Goal: Information Seeking & Learning: Check status

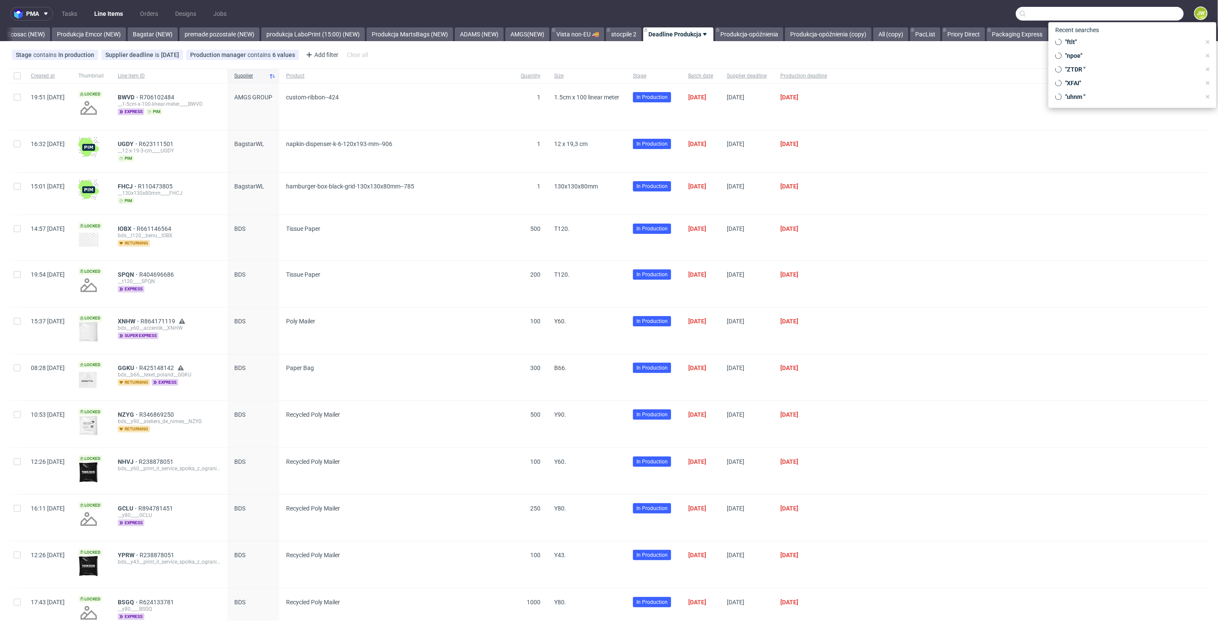
click at [1125, 16] on input "text" at bounding box center [1100, 14] width 168 height 14
paste input "QNDH"
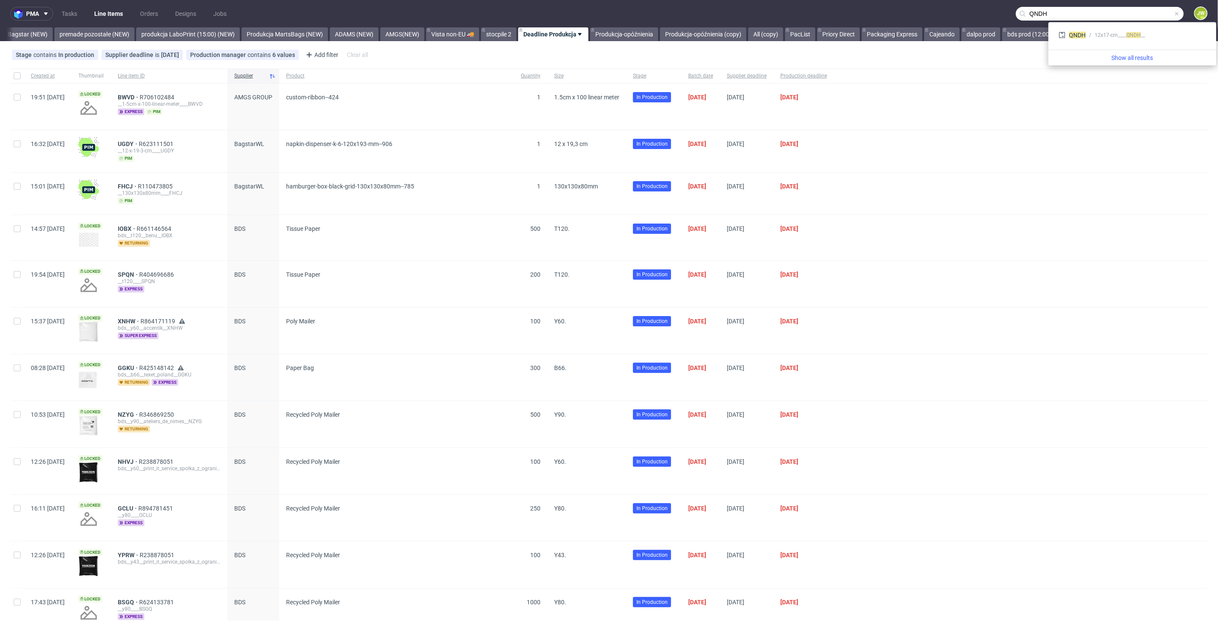
type input "QNDH"
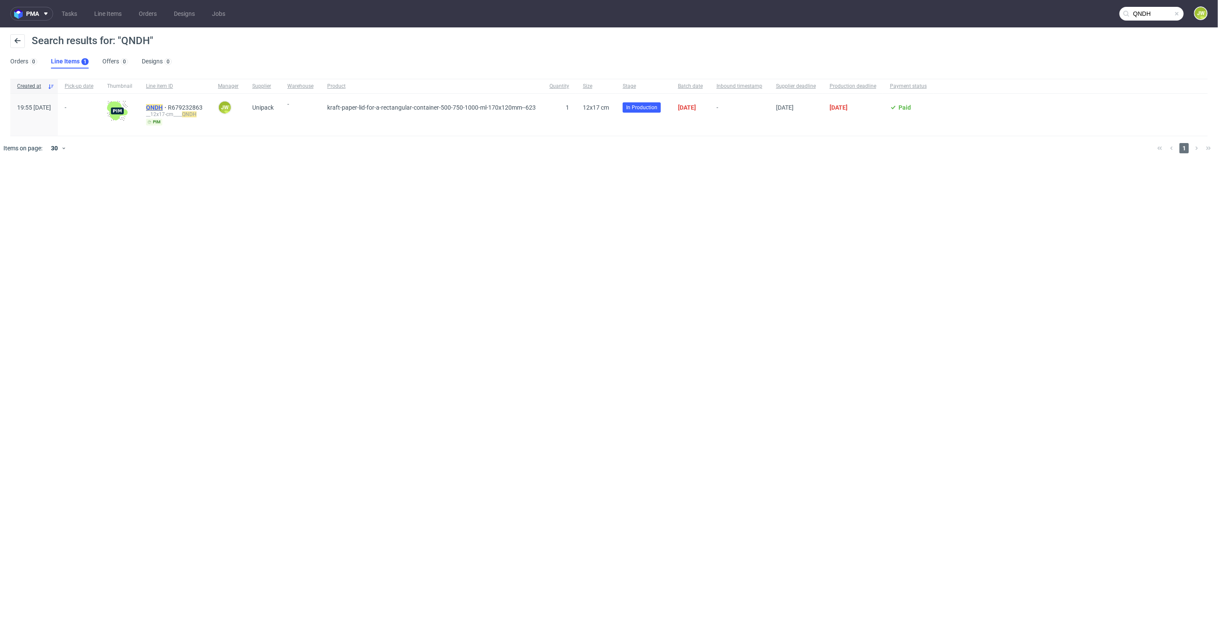
click at [163, 106] on mark "QNDH" at bounding box center [154, 107] width 17 height 7
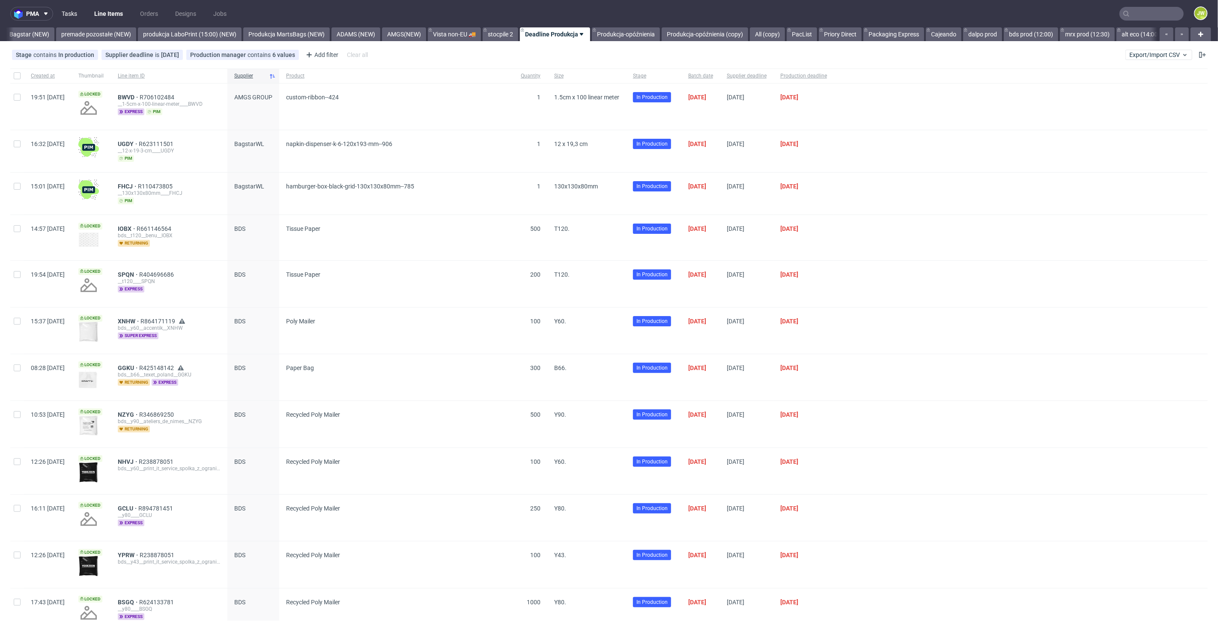
scroll to position [0, 1938]
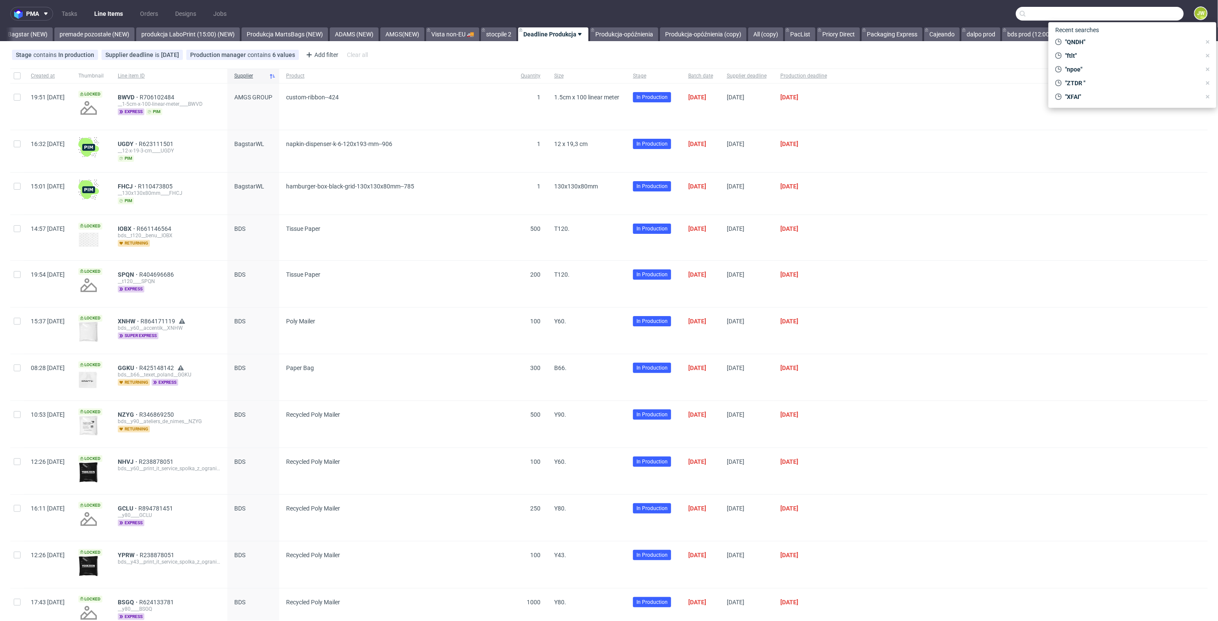
click at [1152, 12] on input "text" at bounding box center [1100, 14] width 168 height 14
paste input "R791796623__FTLT"
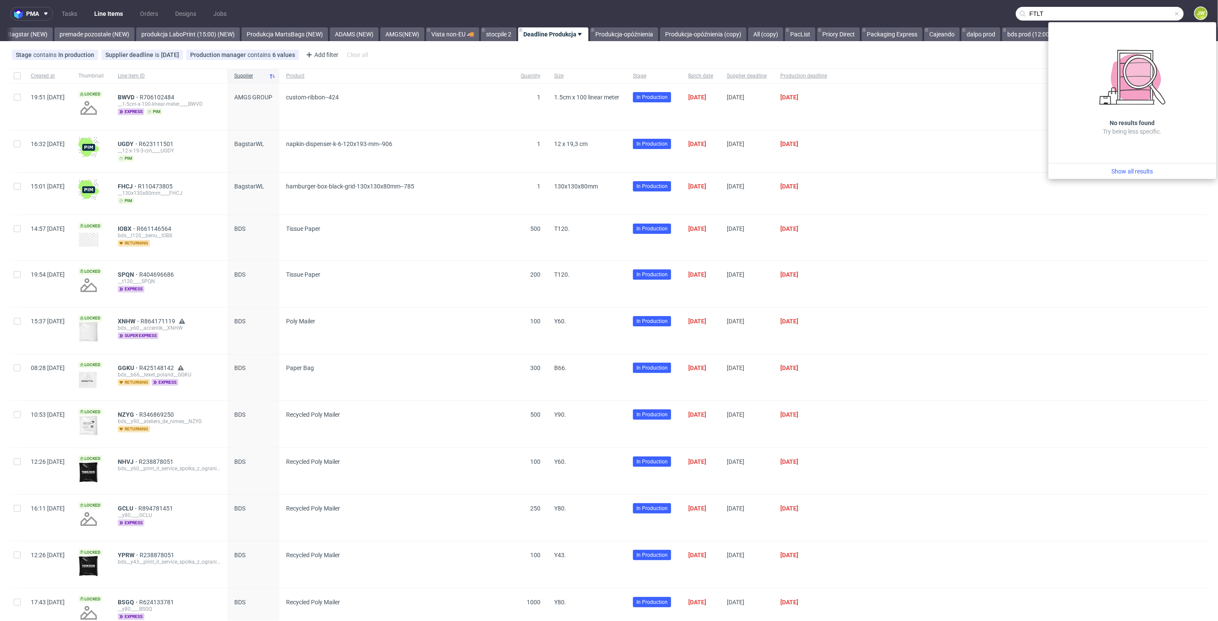
drag, startPoint x: 1063, startPoint y: 19, endPoint x: 856, endPoint y: 14, distance: 207.0
click at [856, 14] on nav "pma Tasks Line Items Orders Designs Jobs FTLT JW" at bounding box center [609, 13] width 1218 height 27
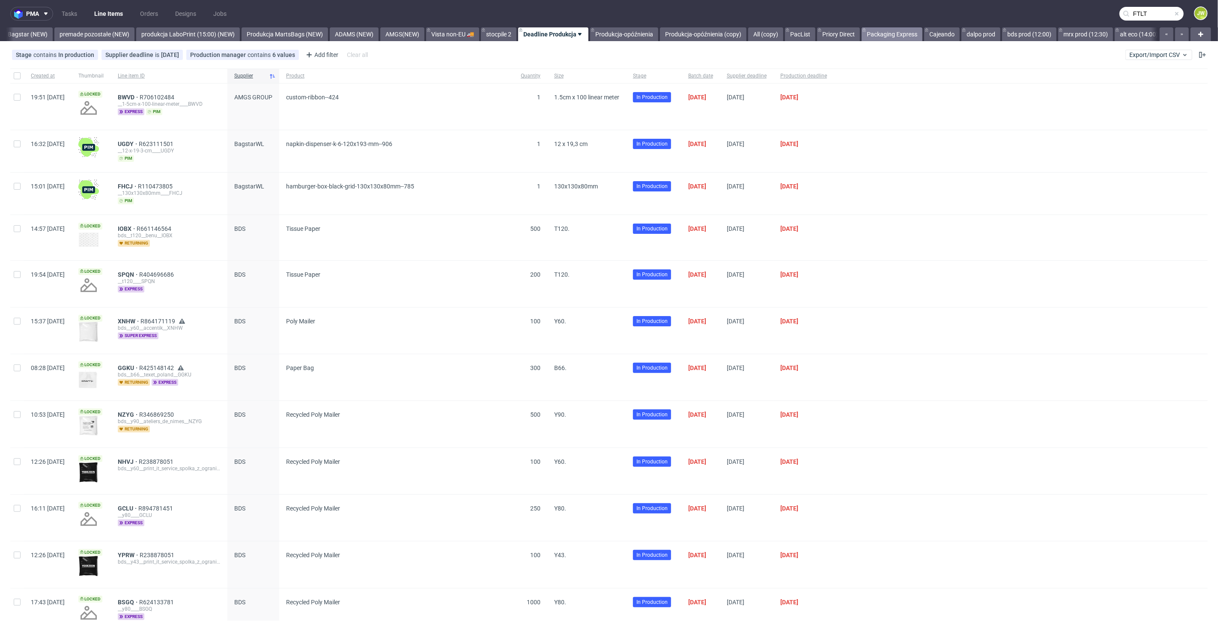
type input "FTLT"
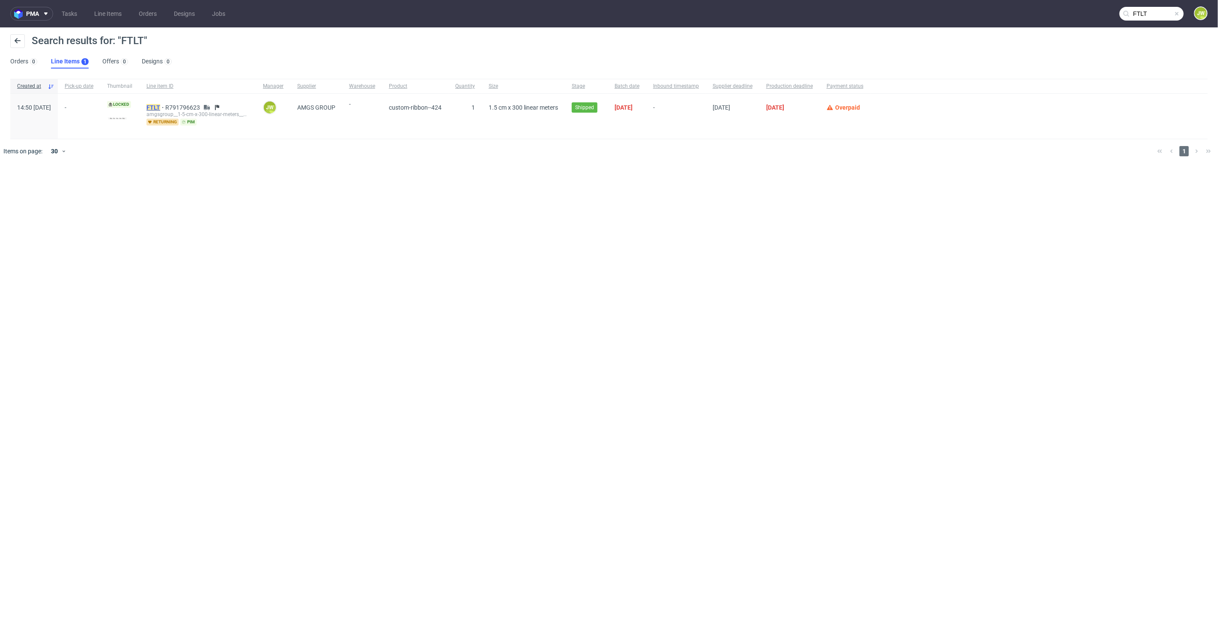
click at [160, 104] on mark "FTLT" at bounding box center [154, 107] width 14 height 7
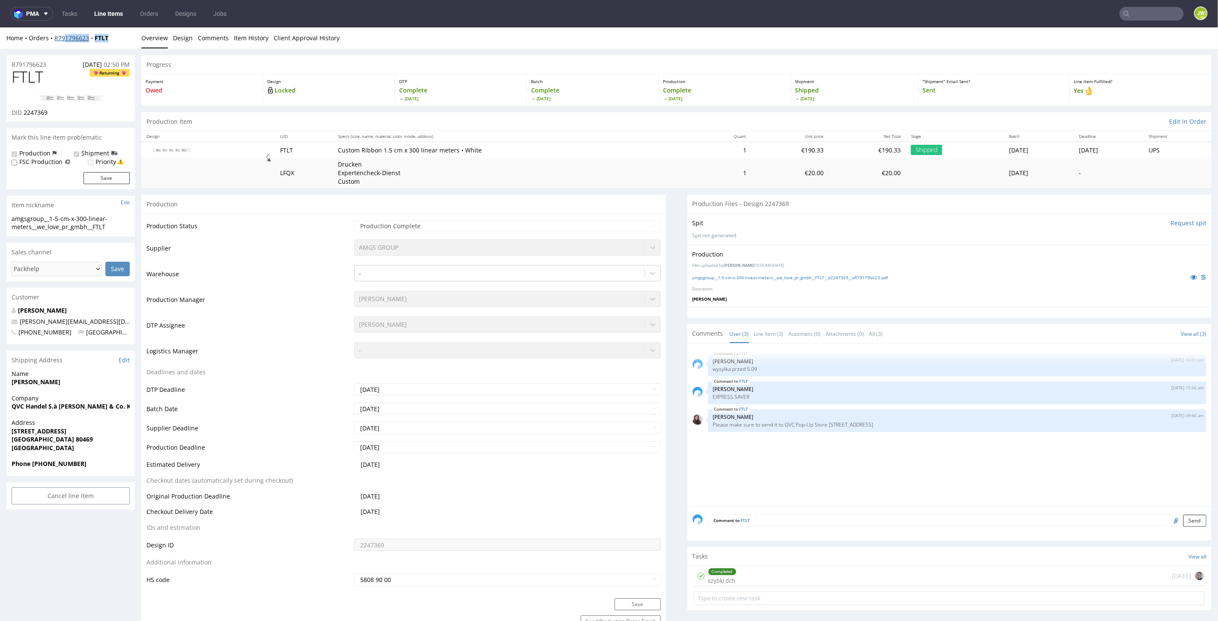
drag, startPoint x: 111, startPoint y: 38, endPoint x: 63, endPoint y: 41, distance: 48.1
click at [63, 41] on div "Home Orders R791796623 FTLT" at bounding box center [70, 37] width 129 height 9
click at [116, 40] on div "Home Orders R791796623 FTLT" at bounding box center [70, 37] width 129 height 9
drag, startPoint x: 116, startPoint y: 39, endPoint x: 46, endPoint y: 52, distance: 71.4
click at [54, 44] on div "Home Orders R791796623 FTLT Overview Design Comments Item History Client Approv…" at bounding box center [609, 37] width 1218 height 21
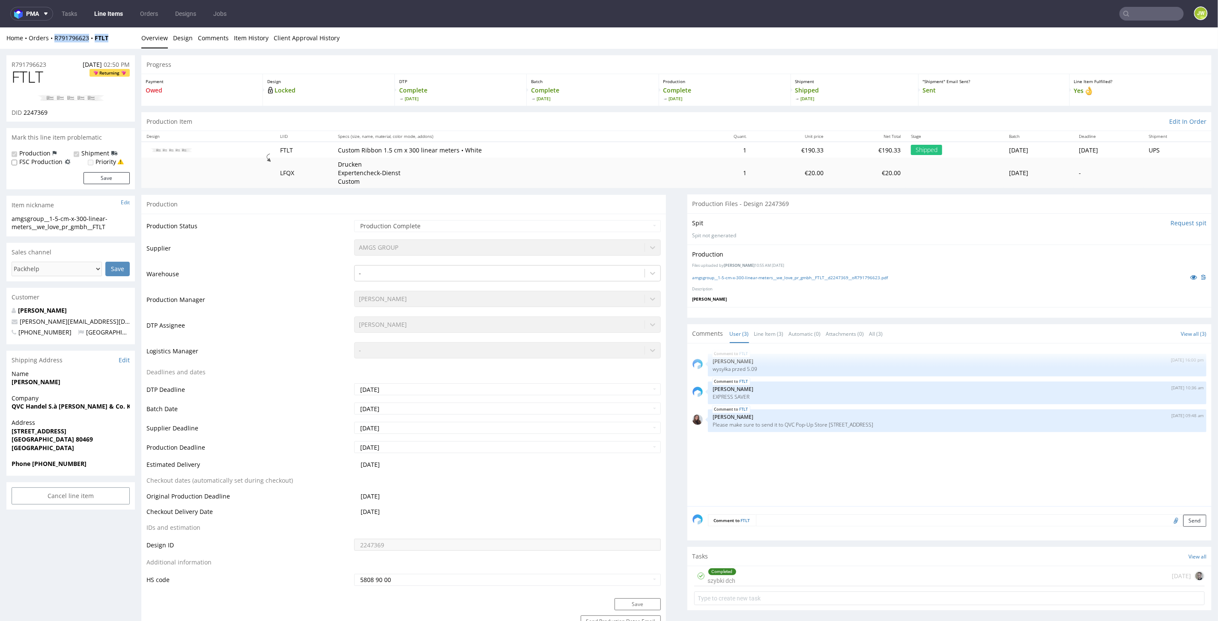
copy div "R791796623 FTLT"
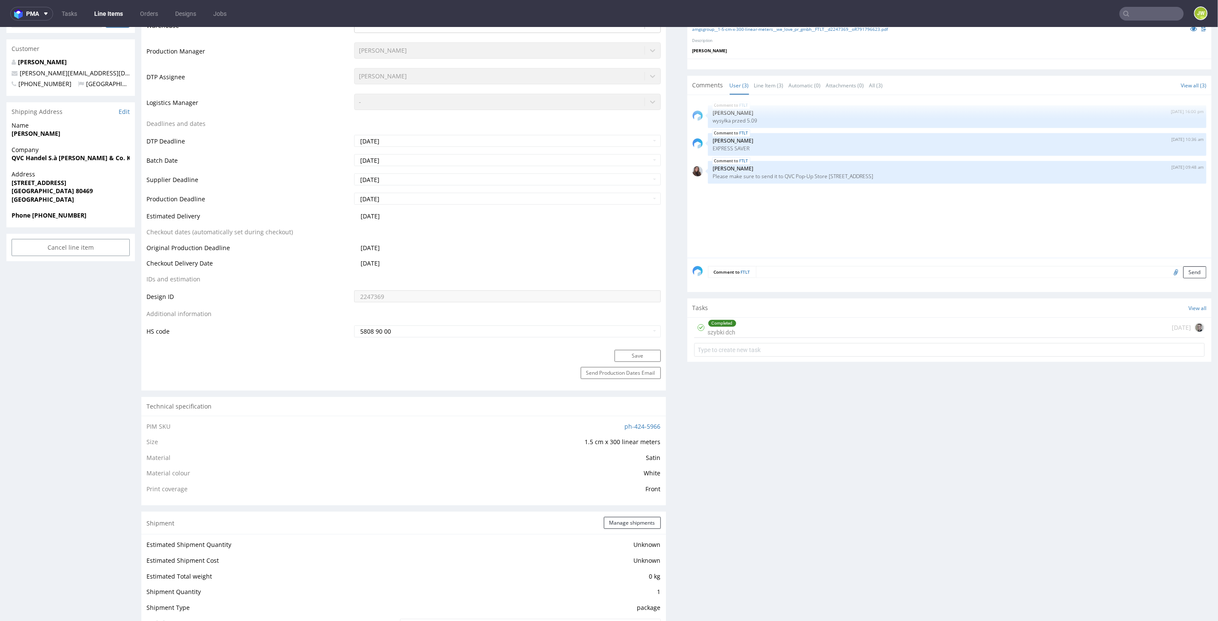
scroll to position [428, 0]
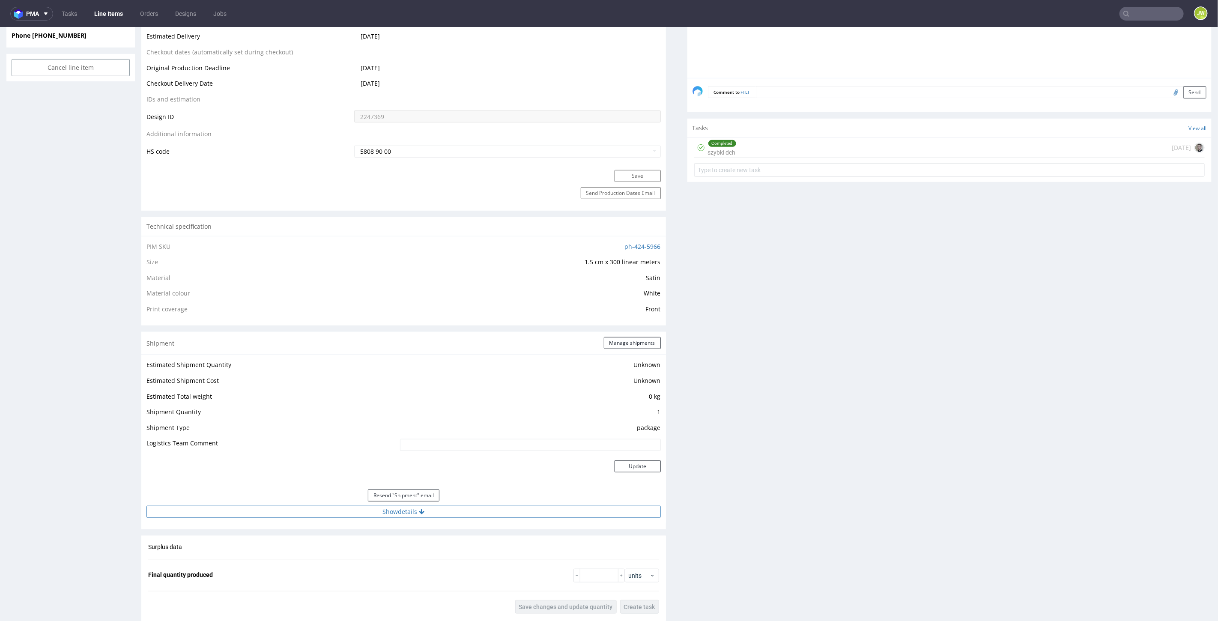
click at [383, 515] on button "Show details" at bounding box center [404, 512] width 515 height 12
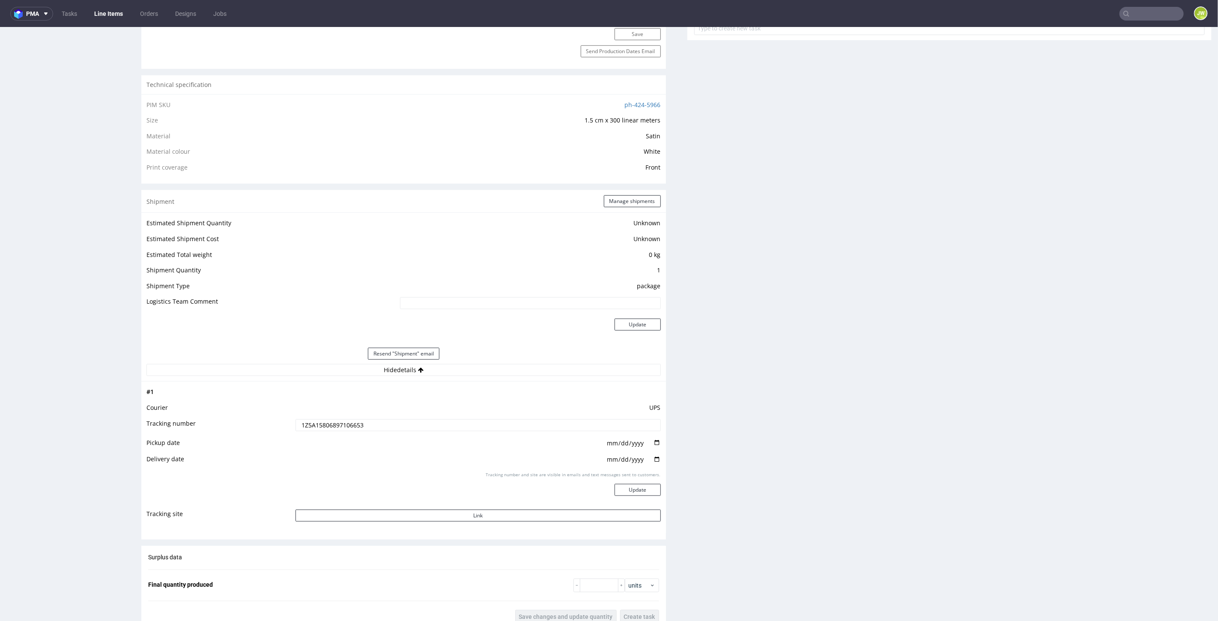
scroll to position [571, 0]
click at [323, 433] on td "1Z5A15806897106653" at bounding box center [477, 426] width 368 height 19
click at [322, 419] on input "1Z5A15806897106653" at bounding box center [478, 424] width 365 height 12
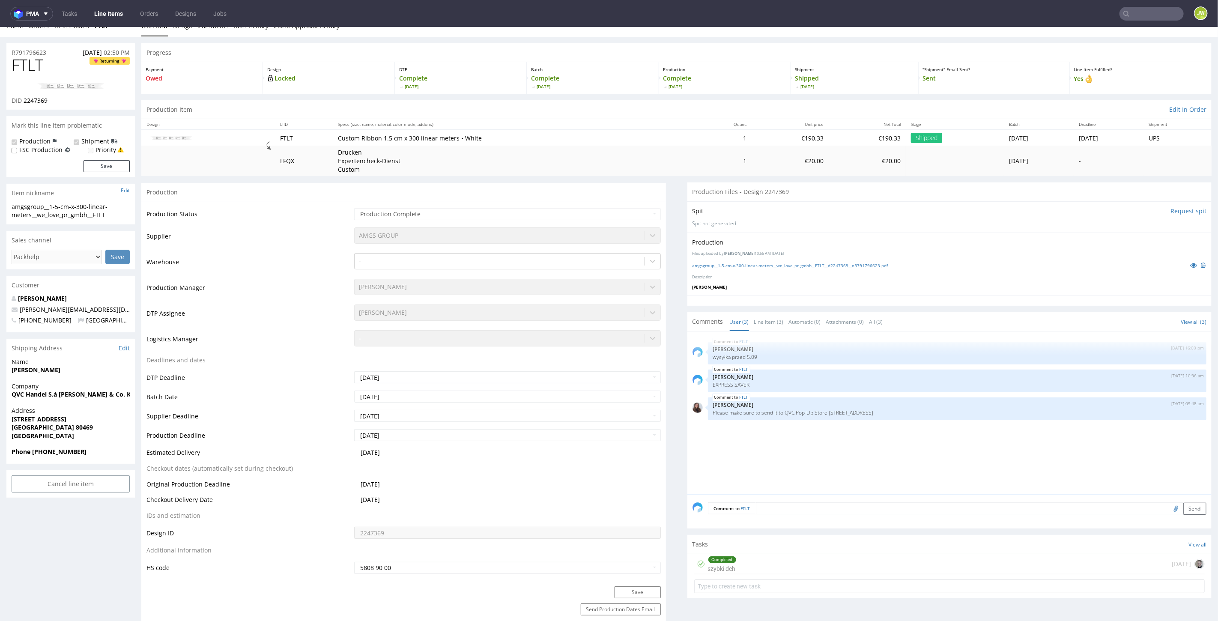
scroll to position [0, 0]
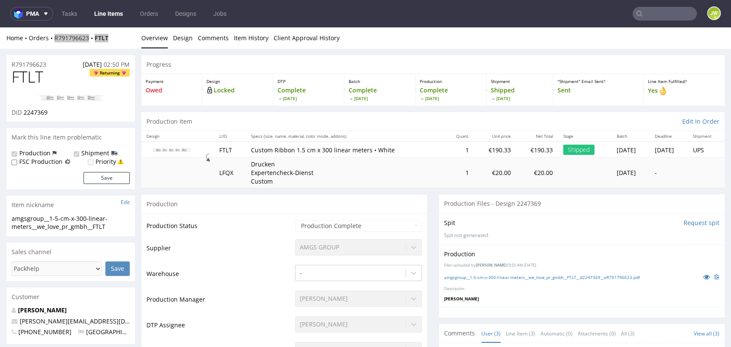
click at [647, 18] on input "text" at bounding box center [665, 14] width 64 height 14
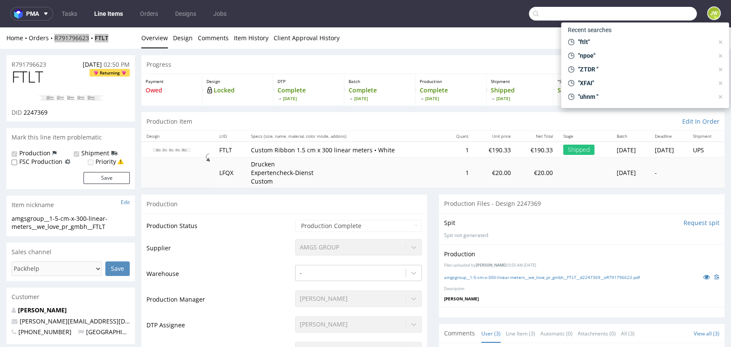
paste input "WAWC"
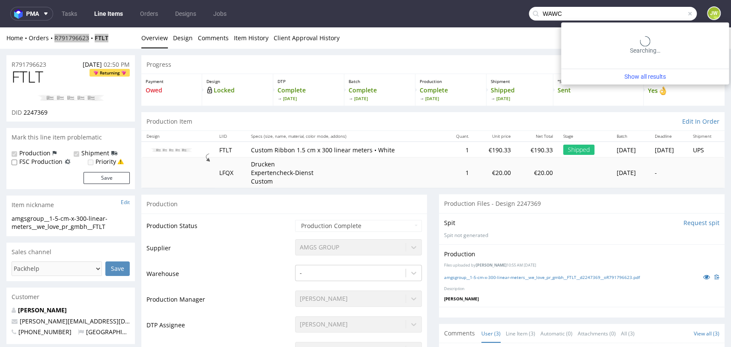
type input "WAWC"
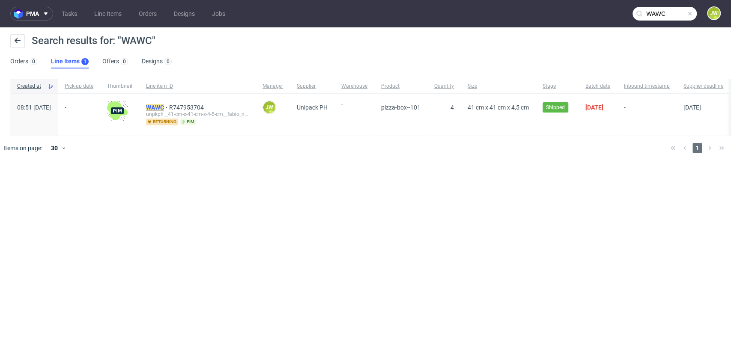
click at [164, 106] on mark "WAWC" at bounding box center [155, 107] width 18 height 7
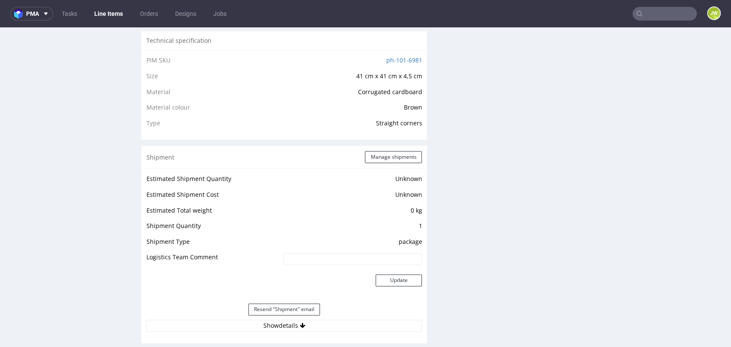
scroll to position [619, 0]
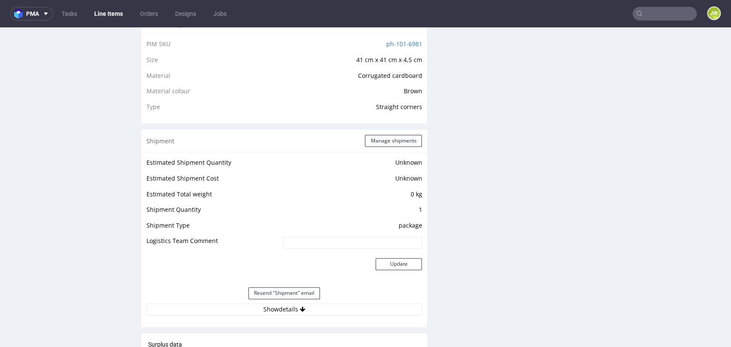
drag, startPoint x: 274, startPoint y: 310, endPoint x: 272, endPoint y: 299, distance: 10.8
click at [274, 310] on button "Show details" at bounding box center [284, 310] width 275 height 12
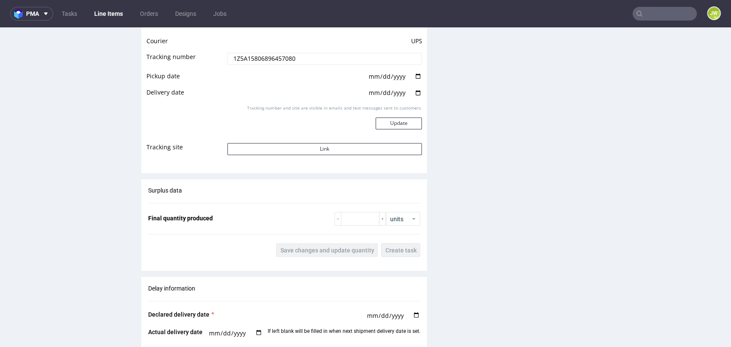
scroll to position [809, 0]
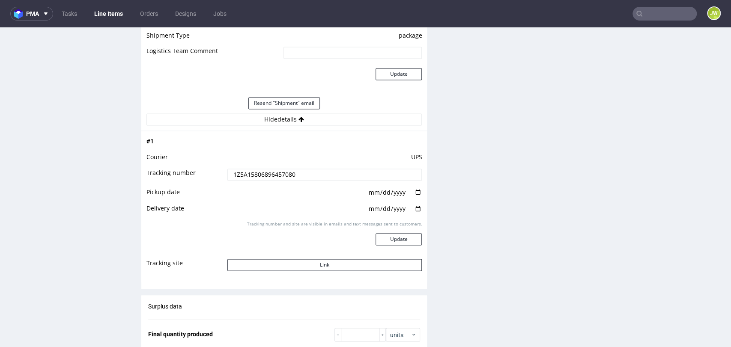
click at [254, 172] on input "1Z5A15806896457080" at bounding box center [324, 175] width 195 height 12
click at [228, 133] on div "# 1 Courier UPS Tracking number 1Z5A15806896457080 Pickup date 2025-09-10 Deliv…" at bounding box center [284, 207] width 286 height 152
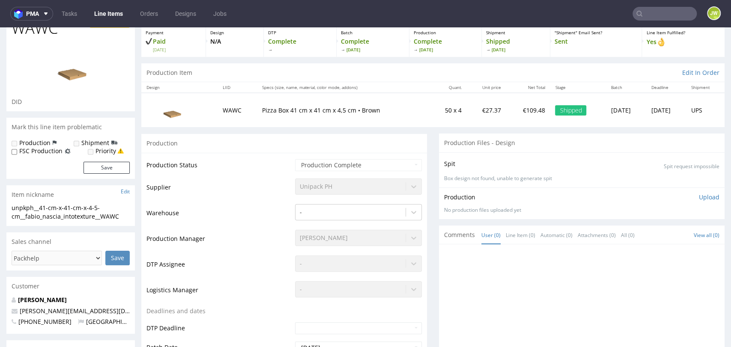
scroll to position [0, 0]
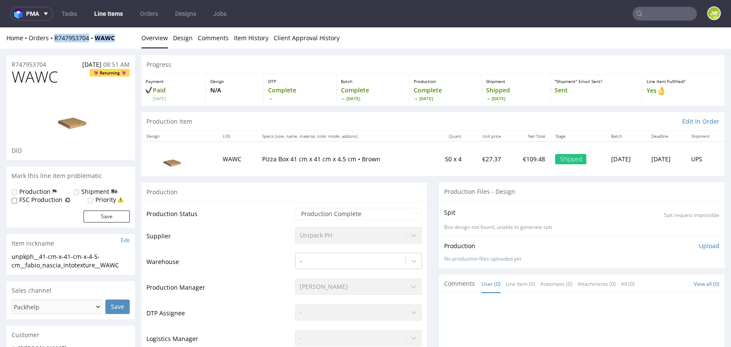
drag, startPoint x: 120, startPoint y: 41, endPoint x: 53, endPoint y: 31, distance: 68.0
click at [54, 43] on div "Home Orders R747953704 WAWC Overview Design Comments Item History Client Approv…" at bounding box center [365, 37] width 731 height 21
copy div "R747953704 WAWC"
click at [125, 37] on div "Home Orders R747953704 WAWC" at bounding box center [70, 38] width 129 height 9
click at [254, 60] on div "Progress" at bounding box center [433, 64] width 584 height 19
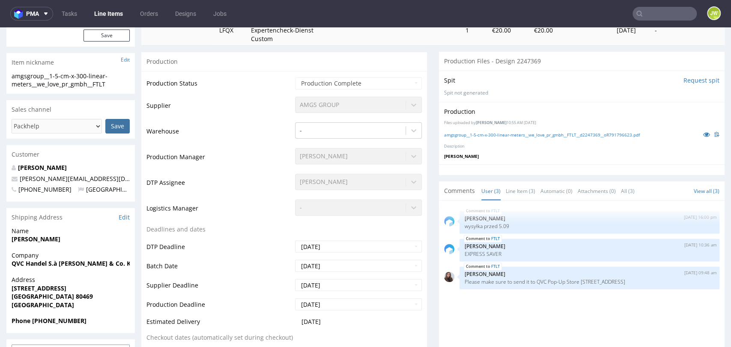
scroll to position [190, 0]
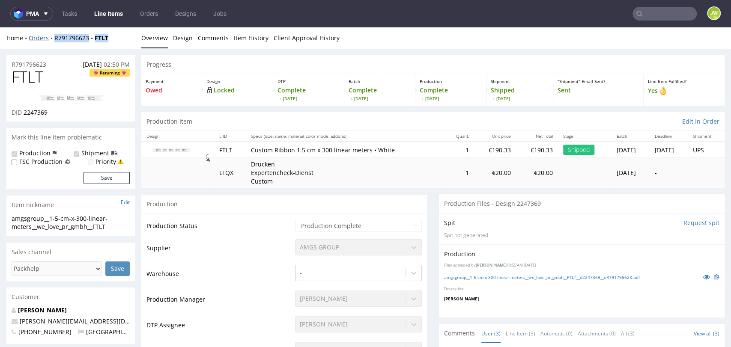
drag, startPoint x: 120, startPoint y: 41, endPoint x: 54, endPoint y: 42, distance: 66.4
click at [54, 42] on div "Home Orders R791796623 FTLT" at bounding box center [70, 38] width 129 height 9
copy div "R791796623 FTLT"
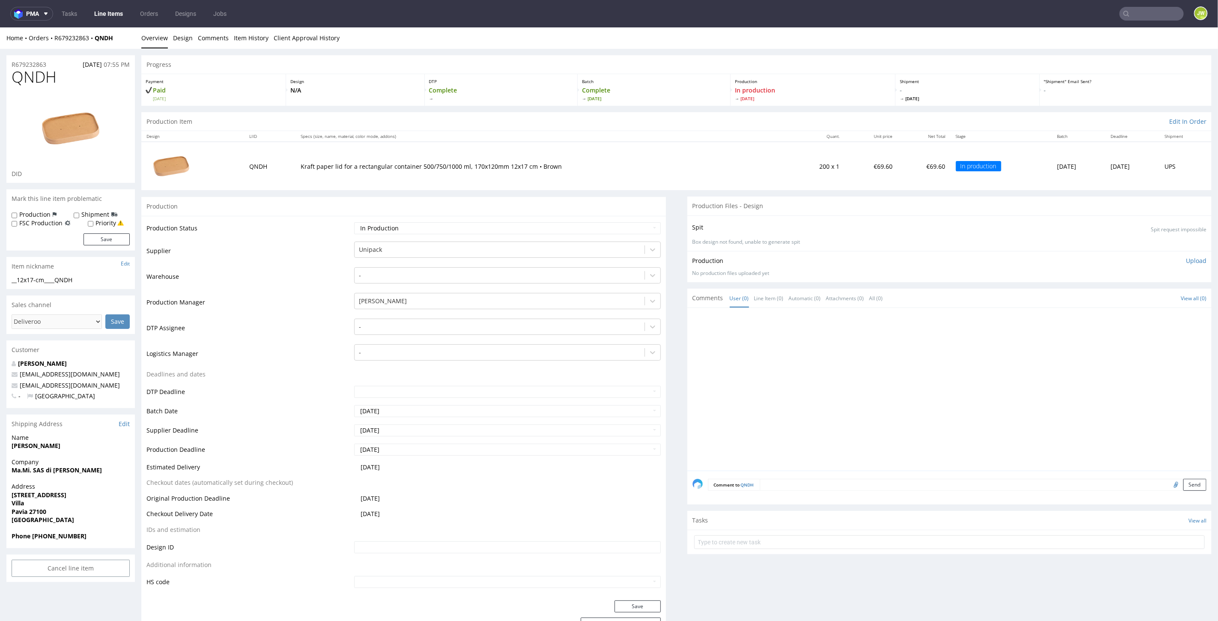
click at [101, 16] on link "Line Items" at bounding box center [108, 14] width 39 height 14
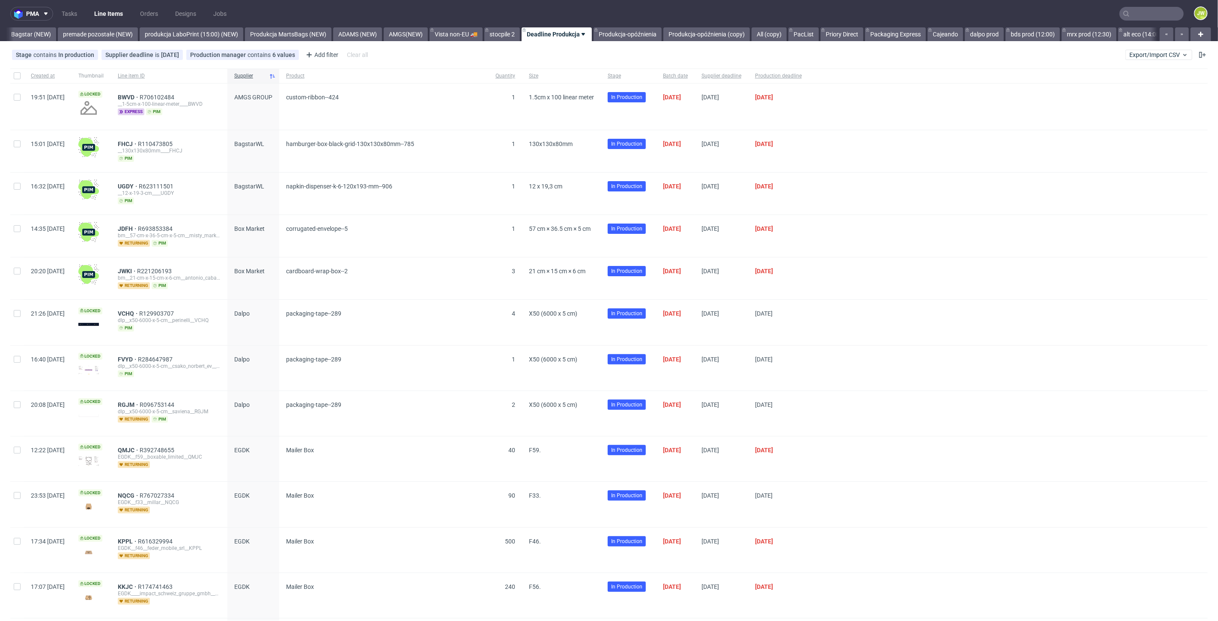
scroll to position [0, 1938]
click at [126, 37] on link "premade pozostałe (NEW)" at bounding box center [94, 34] width 80 height 14
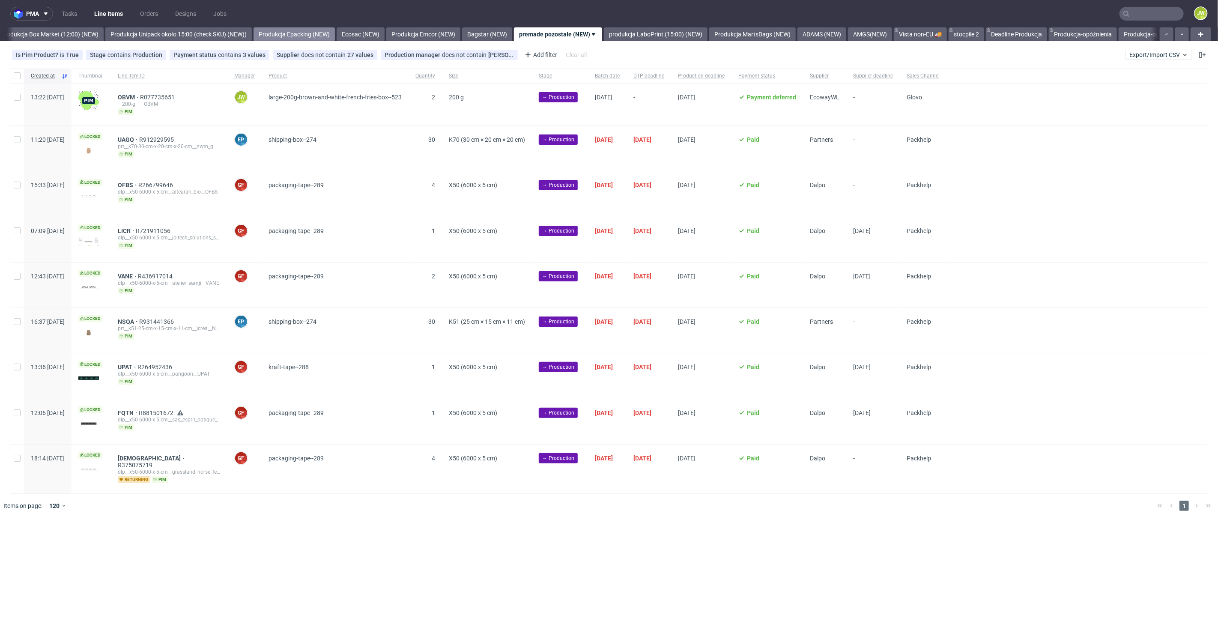
click at [309, 37] on link "Produkcja Epacking (NEW)" at bounding box center [294, 34] width 81 height 14
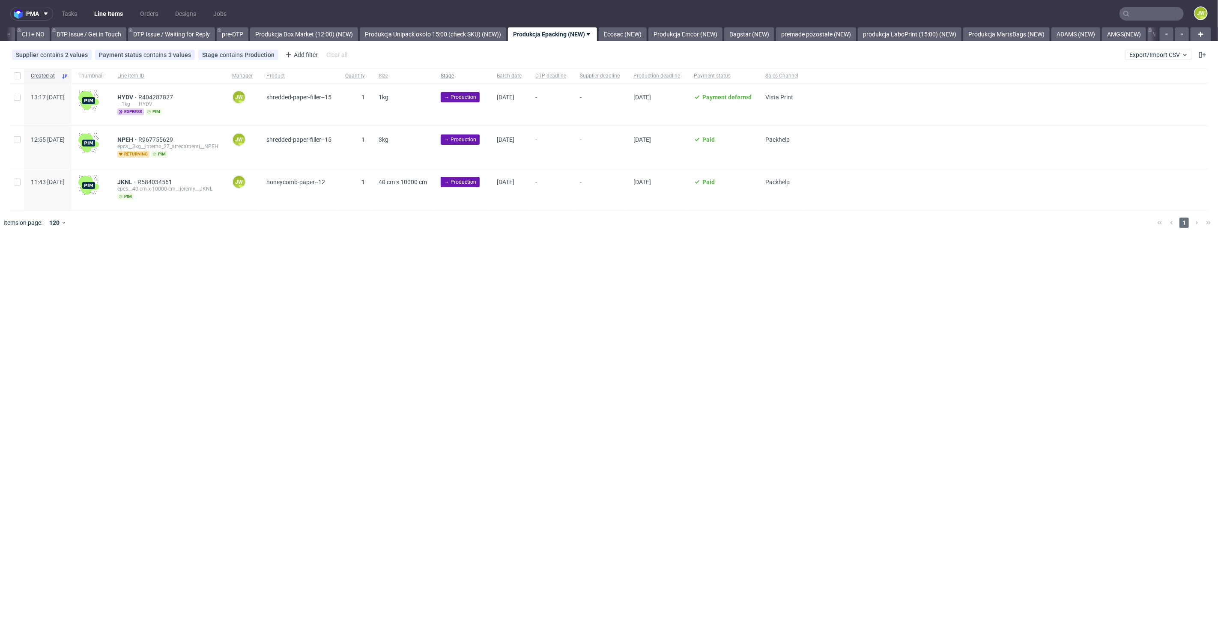
scroll to position [0, 1218]
click at [643, 399] on div "pma Tasks Line Items Orders Designs Jobs JW All DTP Late Shipped Shipments DTP …" at bounding box center [609, 310] width 1218 height 621
click at [1137, 35] on link "AMGS(NEW)" at bounding box center [1130, 34] width 44 height 14
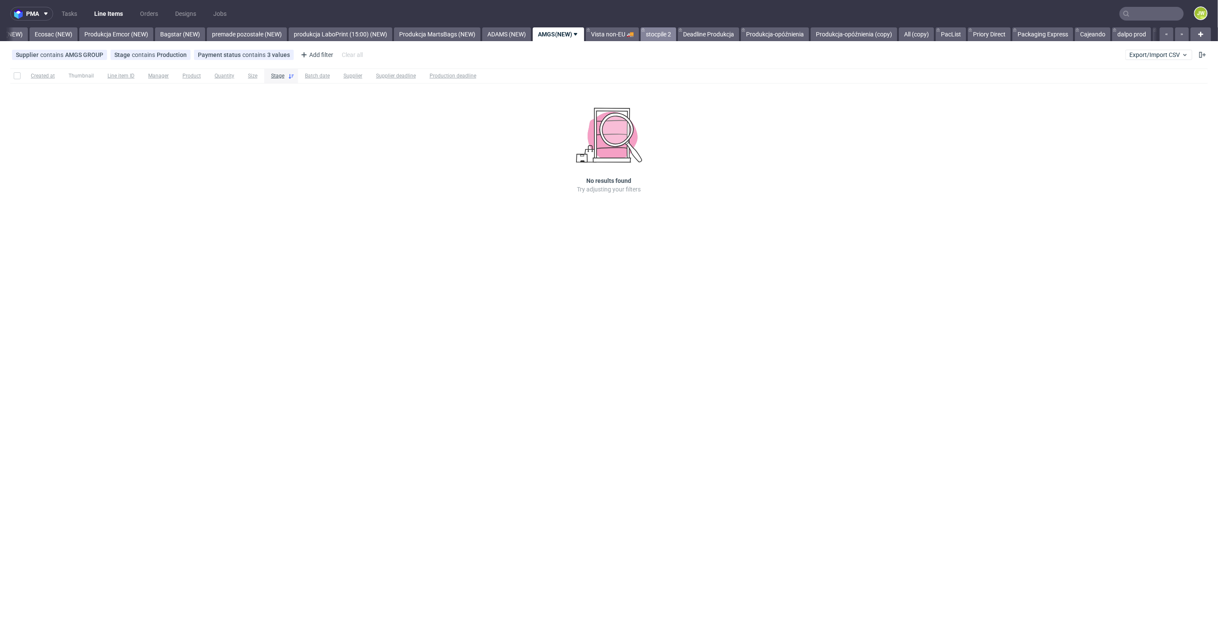
scroll to position [0, 1786]
click at [676, 32] on link "stocpile 2" at bounding box center [659, 34] width 36 height 14
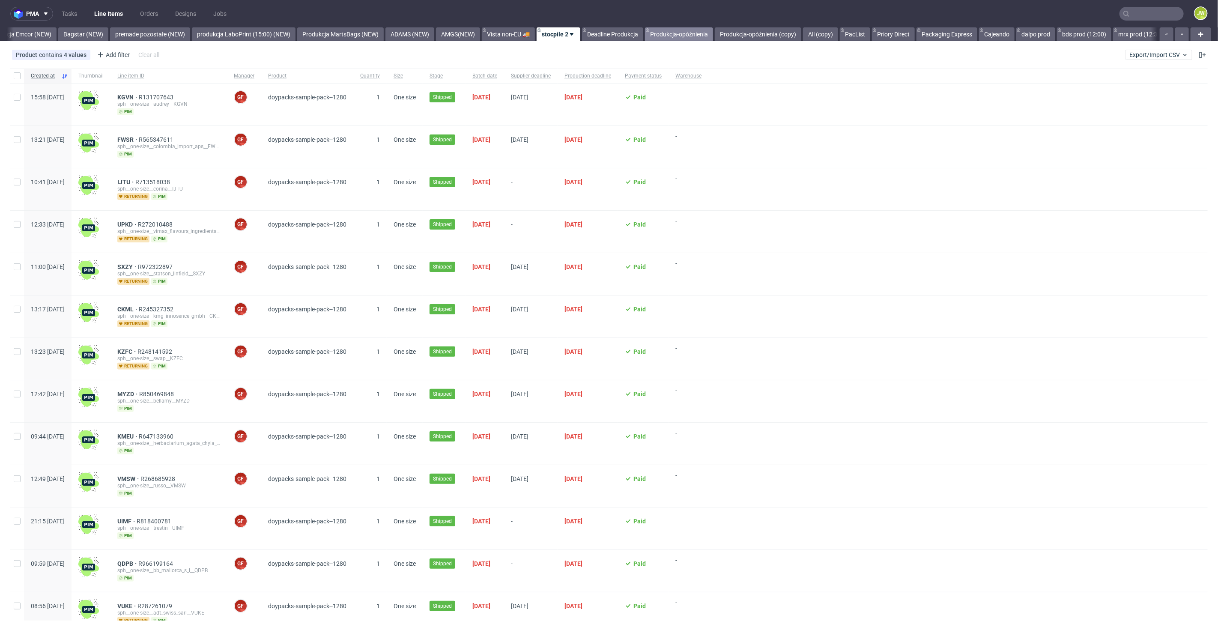
scroll to position [0, 1887]
click at [834, 33] on link "All (copy)" at bounding box center [816, 34] width 35 height 14
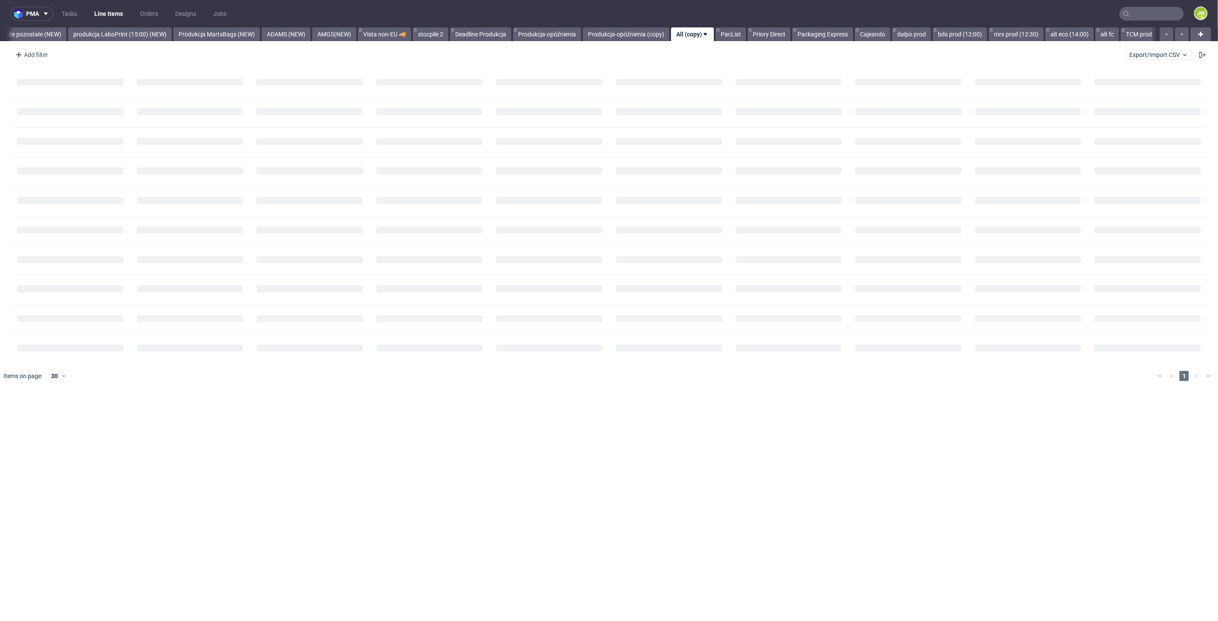
scroll to position [0, 2031]
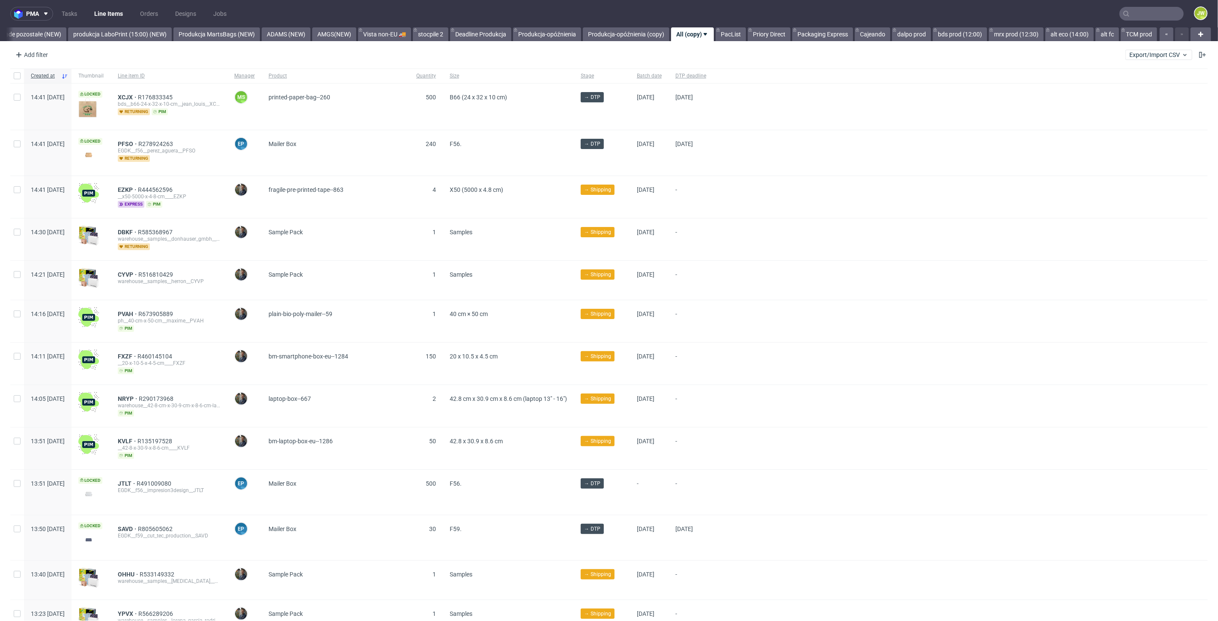
click at [55, 60] on div "Add filter Hide filters Clear all Export/Import CSV" at bounding box center [609, 55] width 1218 height 21
click at [31, 54] on div "Add filter" at bounding box center [31, 55] width 38 height 14
click at [43, 76] on input "text" at bounding box center [66, 74] width 103 height 14
type input "su"
click at [28, 108] on span "Supplier" at bounding box center [30, 107] width 30 height 12
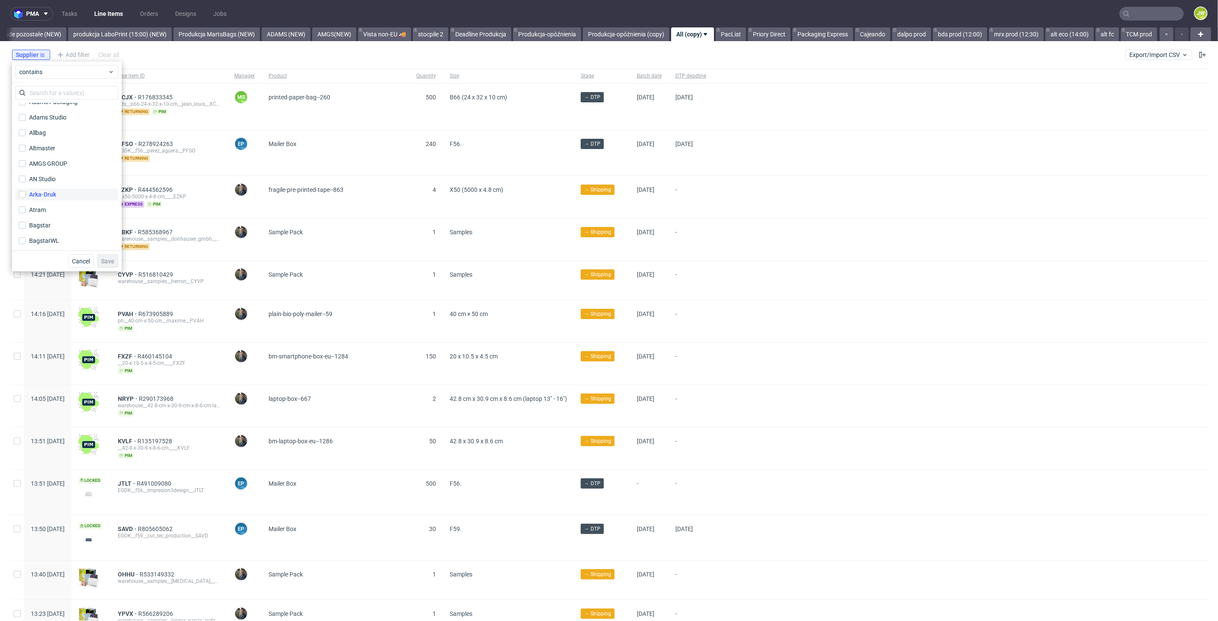
scroll to position [95, 0]
click at [40, 90] on input "text" at bounding box center [66, 93] width 103 height 14
type input "epa"
click at [42, 111] on div "Epacking" at bounding box center [41, 111] width 25 height 9
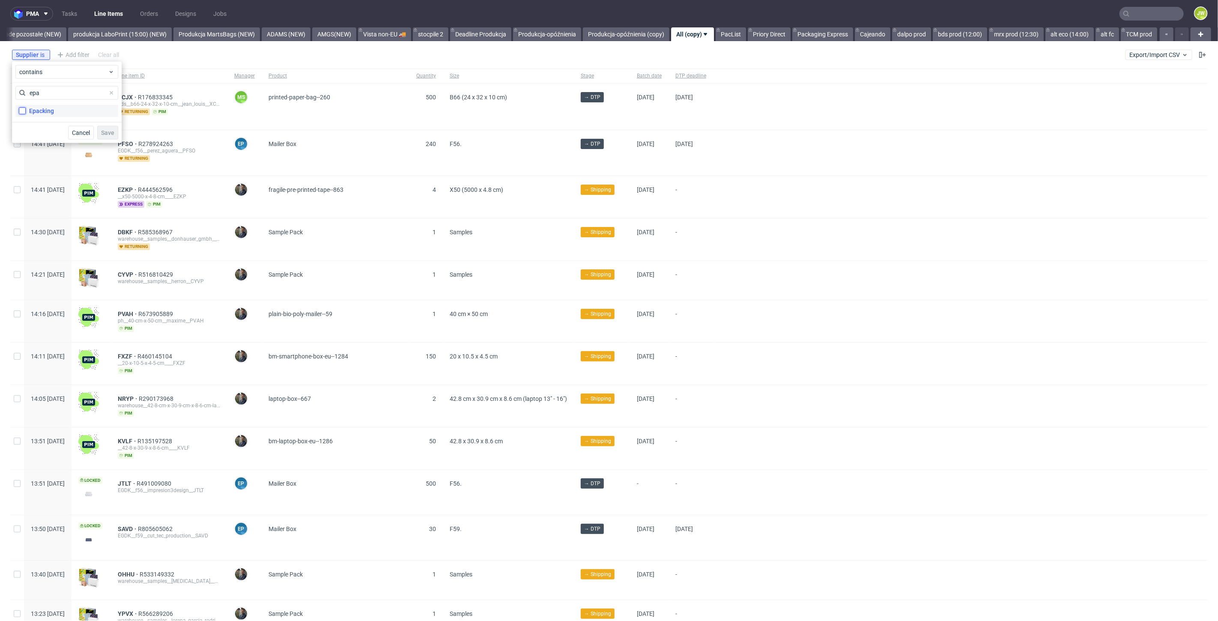
click at [26, 111] on input "Epacking" at bounding box center [22, 111] width 7 height 7
checkbox input "true"
click at [104, 130] on span "Save" at bounding box center [107, 133] width 13 height 6
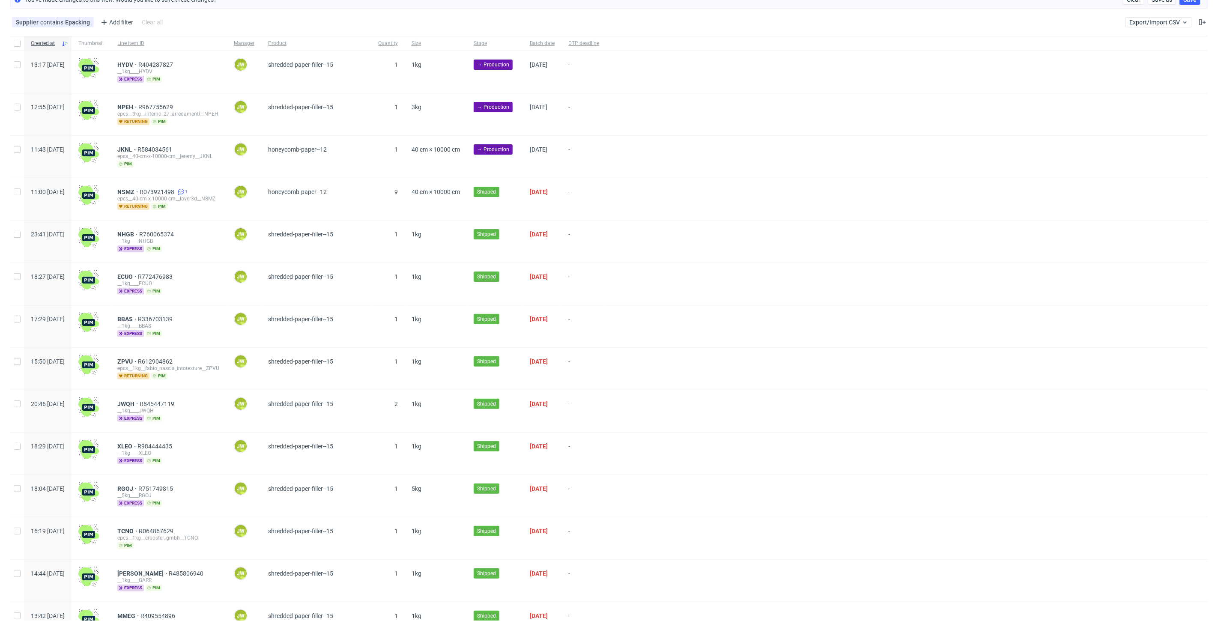
scroll to position [16, 0]
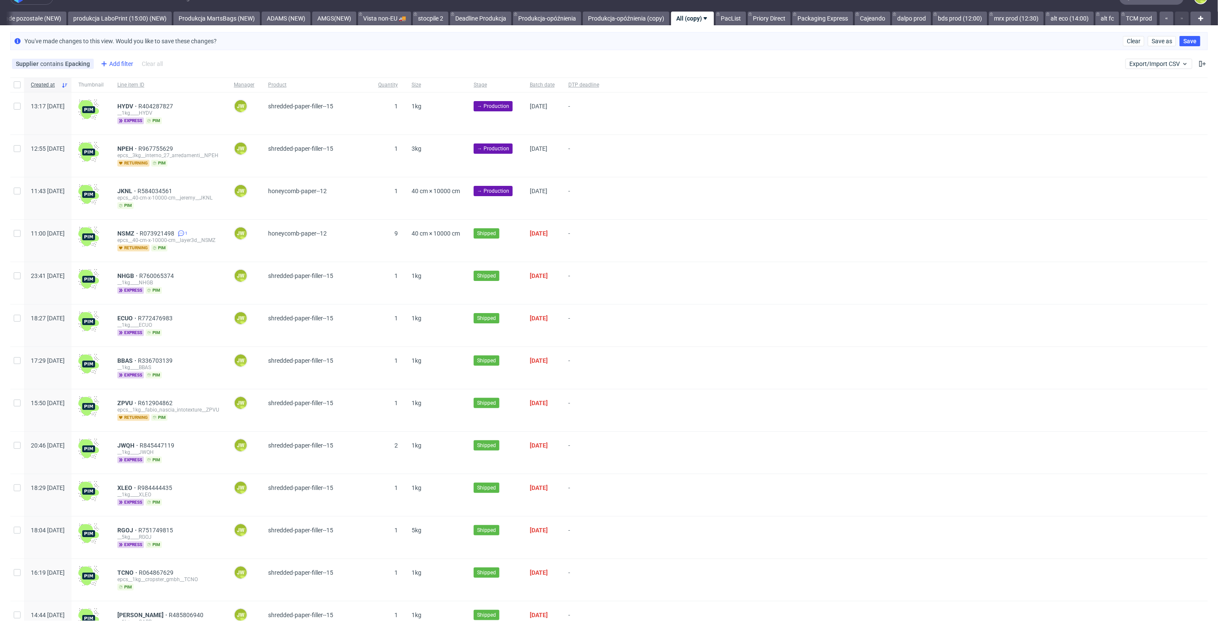
click at [114, 66] on div "Add filter" at bounding box center [116, 64] width 38 height 14
click at [117, 78] on input "text" at bounding box center [150, 82] width 103 height 14
type input "si"
click at [115, 142] on span "Size" at bounding box center [108, 146] width 18 height 12
click at [136, 102] on input "text" at bounding box center [150, 102] width 103 height 14
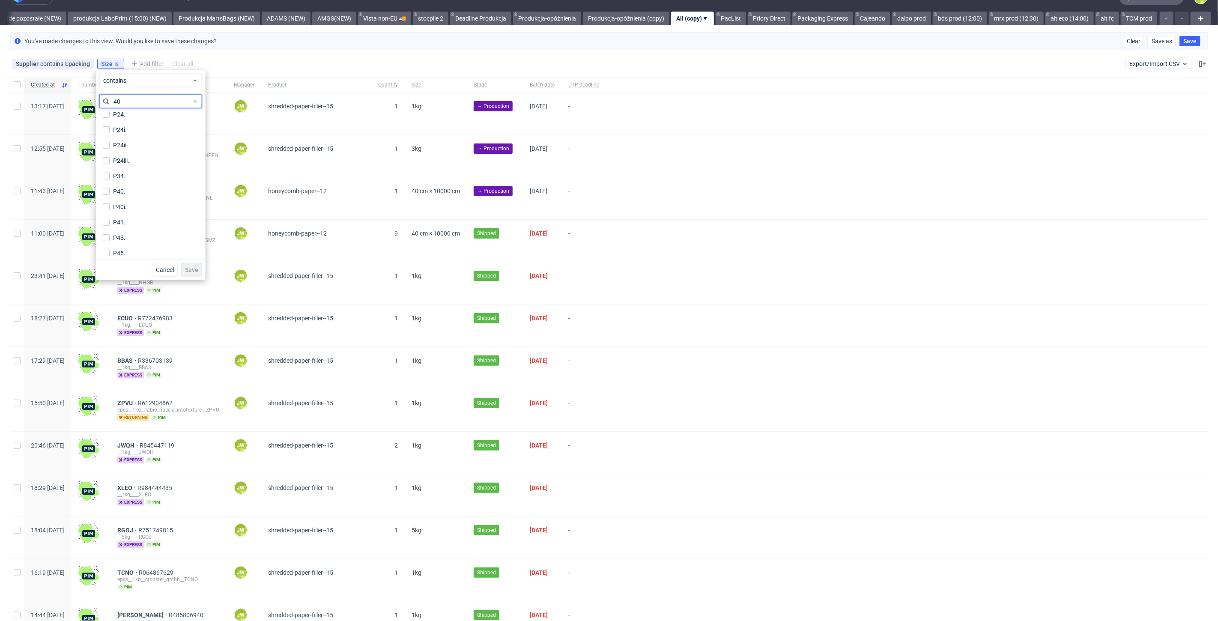
scroll to position [0, 0]
type input "4"
click at [117, 66] on icon at bounding box center [117, 63] width 7 height 7
click at [114, 65] on div "Add filter" at bounding box center [116, 64] width 38 height 14
click at [117, 83] on input "text" at bounding box center [150, 82] width 103 height 14
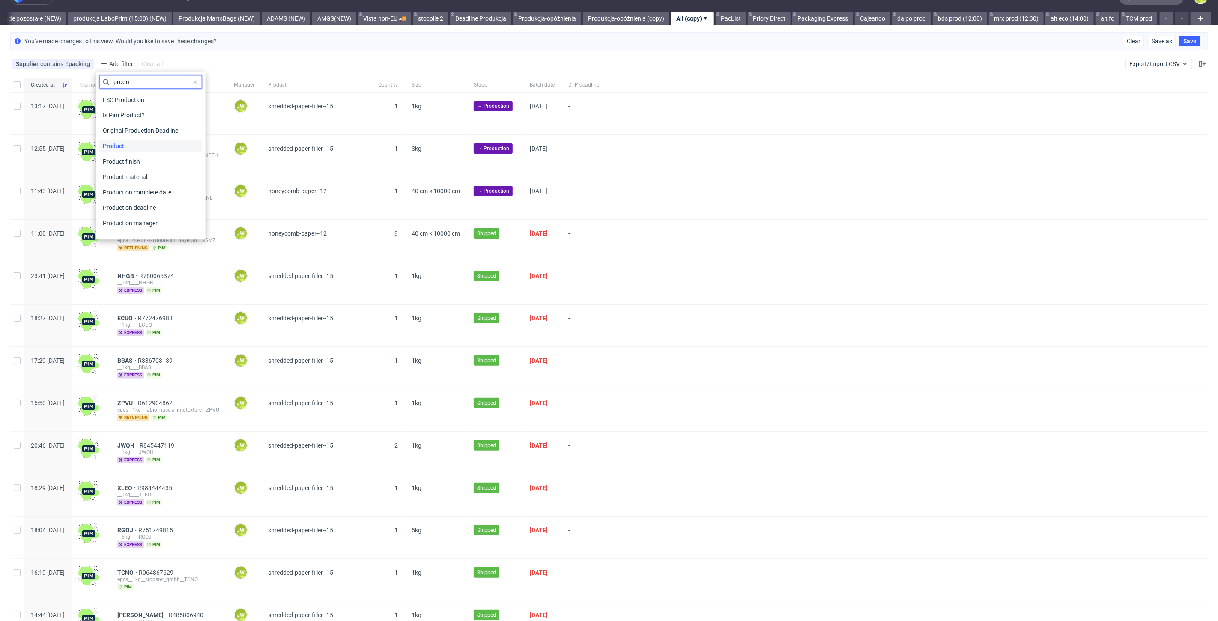
type input "produ"
click at [120, 146] on span "Product" at bounding box center [113, 146] width 28 height 12
click at [116, 106] on input "text" at bounding box center [150, 102] width 103 height 14
type input "honey"
click at [128, 118] on div "Honeycomb paper" at bounding box center [138, 119] width 50 height 9
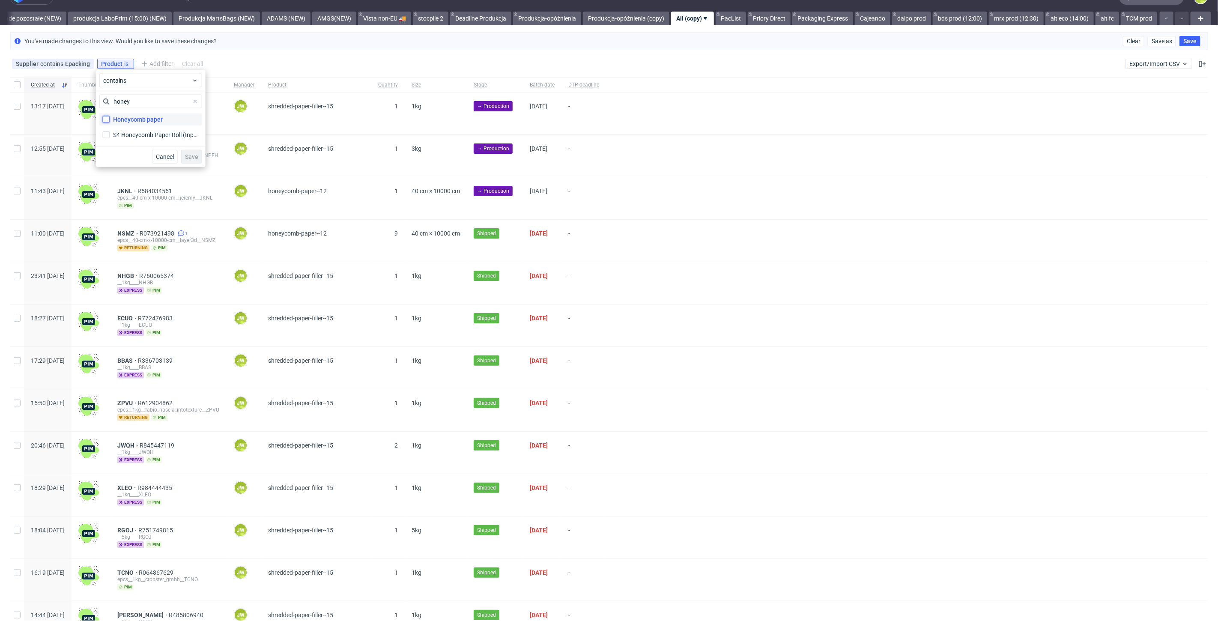
click at [110, 118] on input "Honeycomb paper" at bounding box center [106, 119] width 7 height 7
checkbox input "true"
click at [193, 154] on span "Save" at bounding box center [191, 157] width 13 height 6
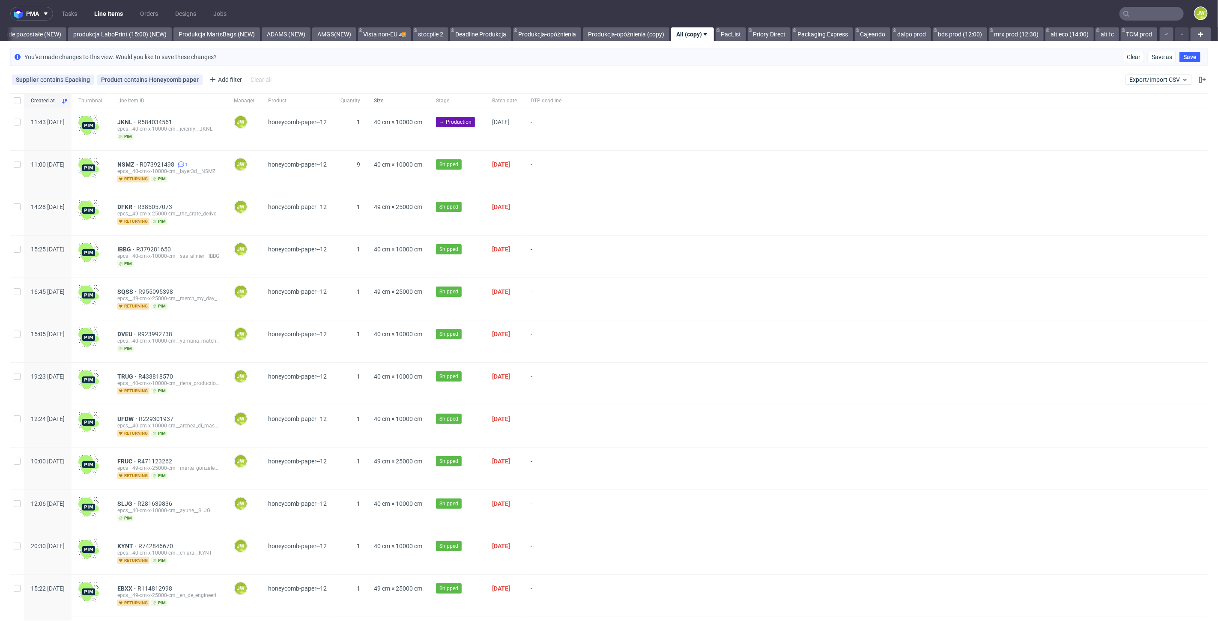
click at [427, 106] on div "Size" at bounding box center [398, 100] width 62 height 15
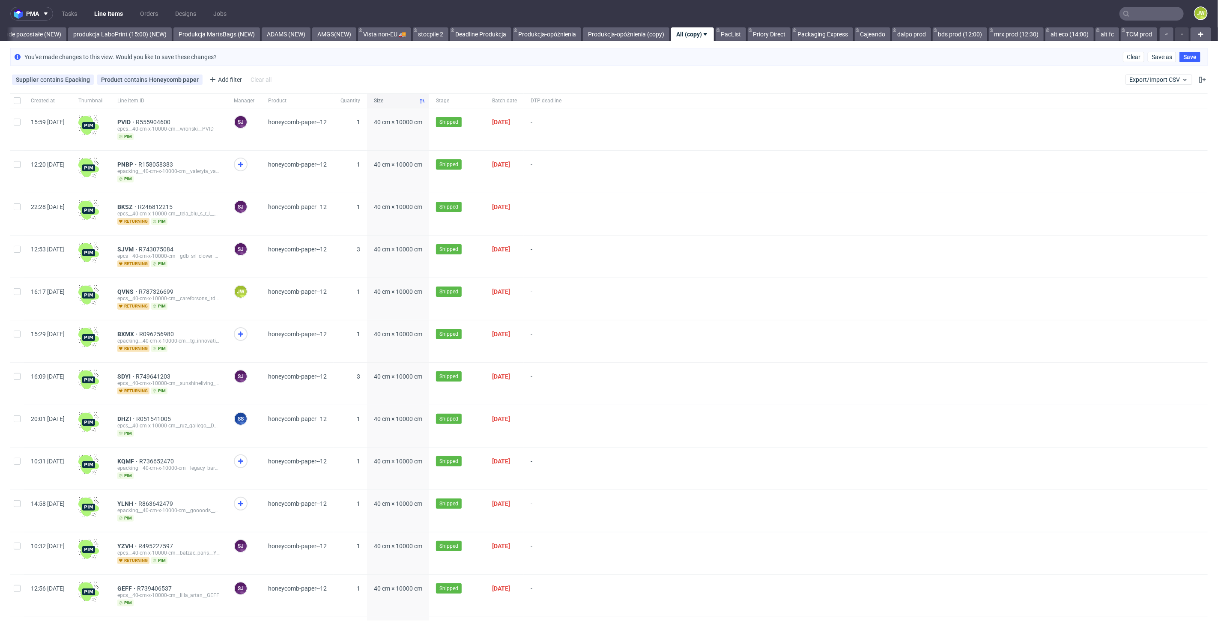
click at [416, 102] on span "Size" at bounding box center [395, 100] width 42 height 7
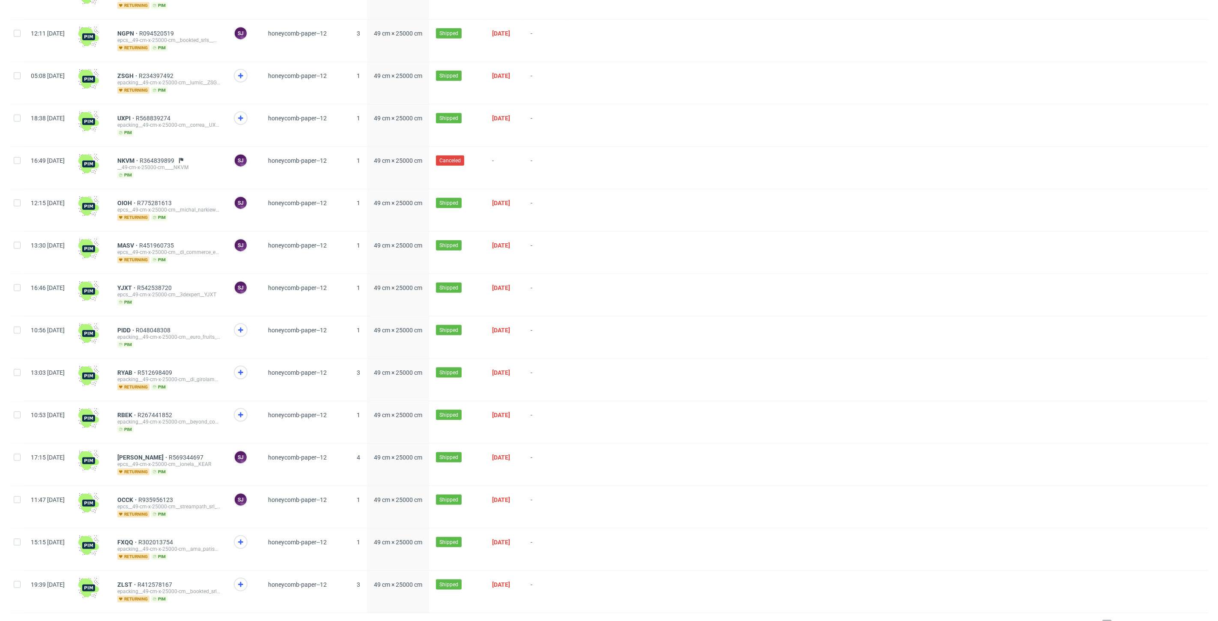
scroll to position [778, 0]
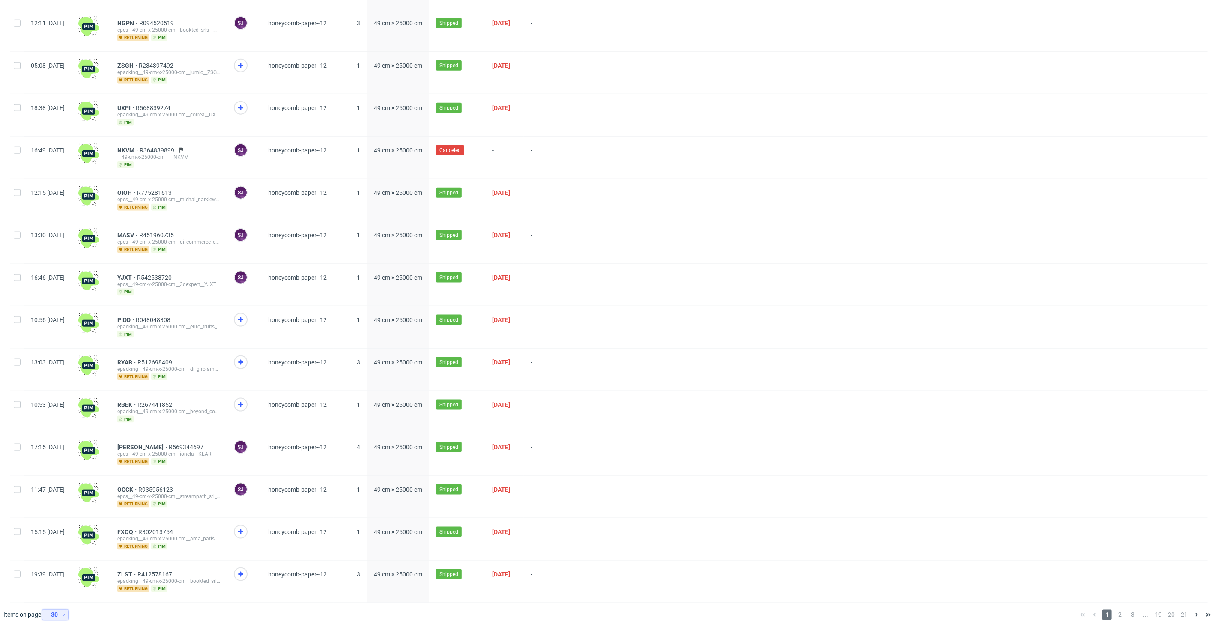
click at [61, 609] on div "30" at bounding box center [53, 615] width 15 height 12
click at [52, 588] on div "300" at bounding box center [58, 587] width 17 height 12
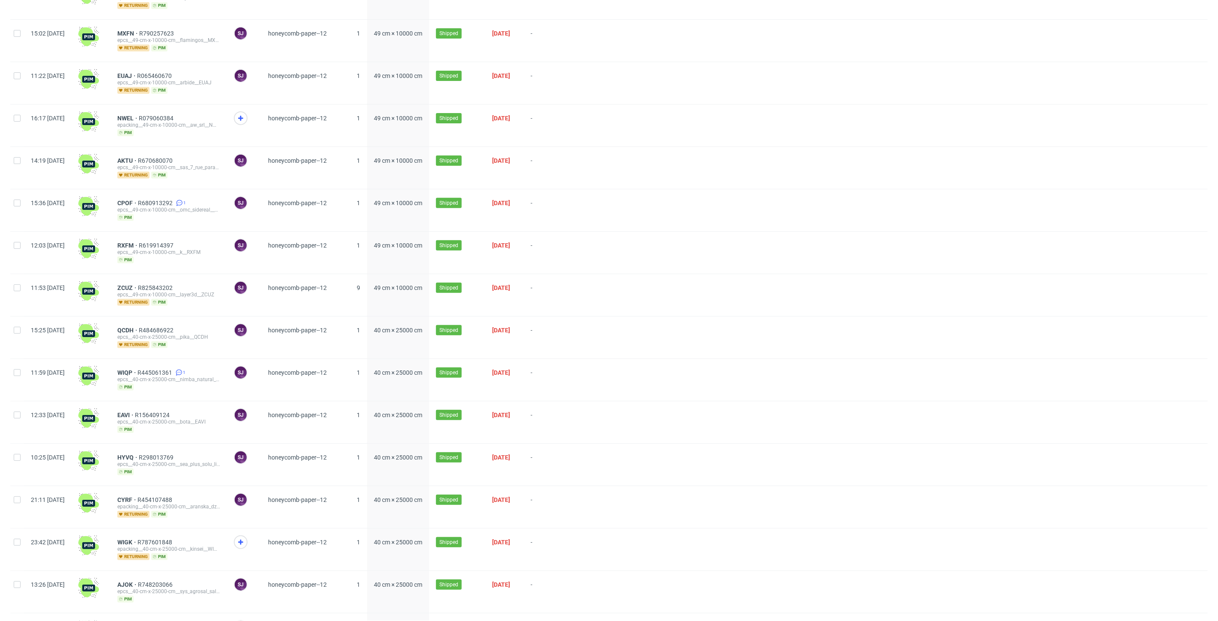
scroll to position [8426, 0]
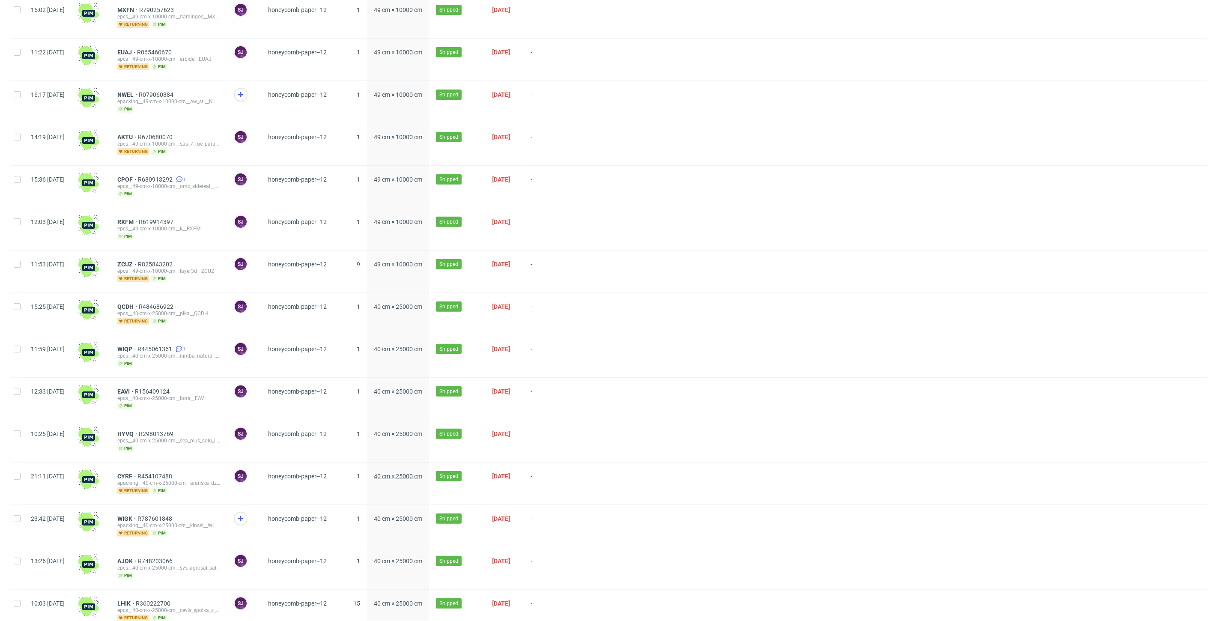
click at [410, 473] on span "40 cm × 25000 cm" at bounding box center [398, 476] width 48 height 7
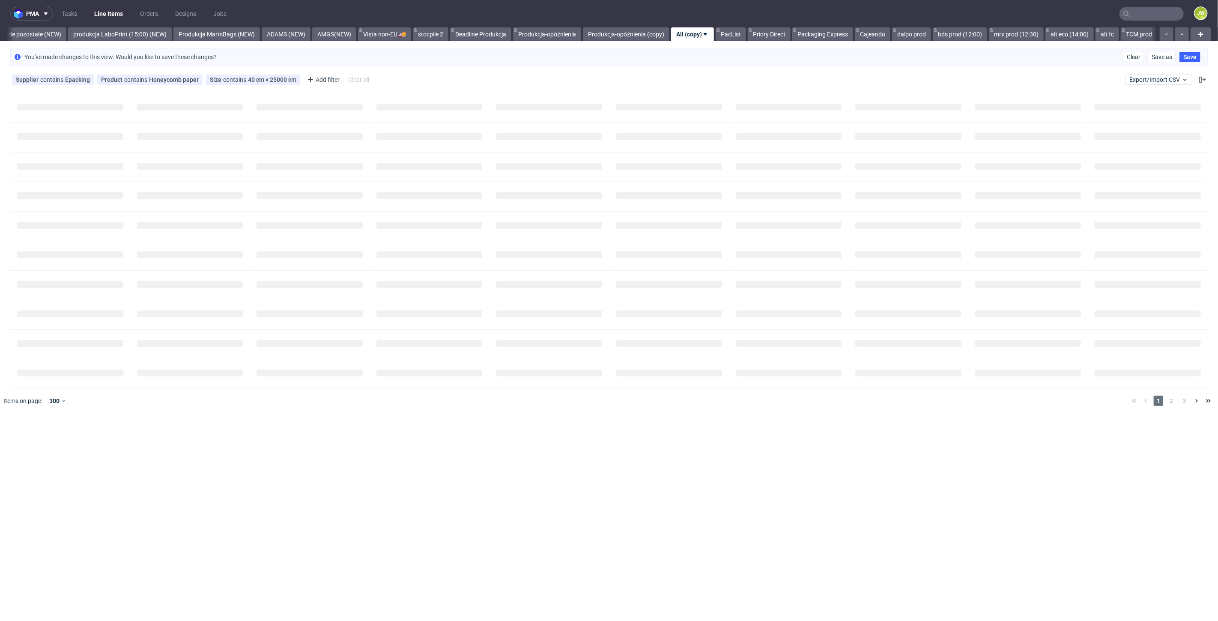
scroll to position [0, 0]
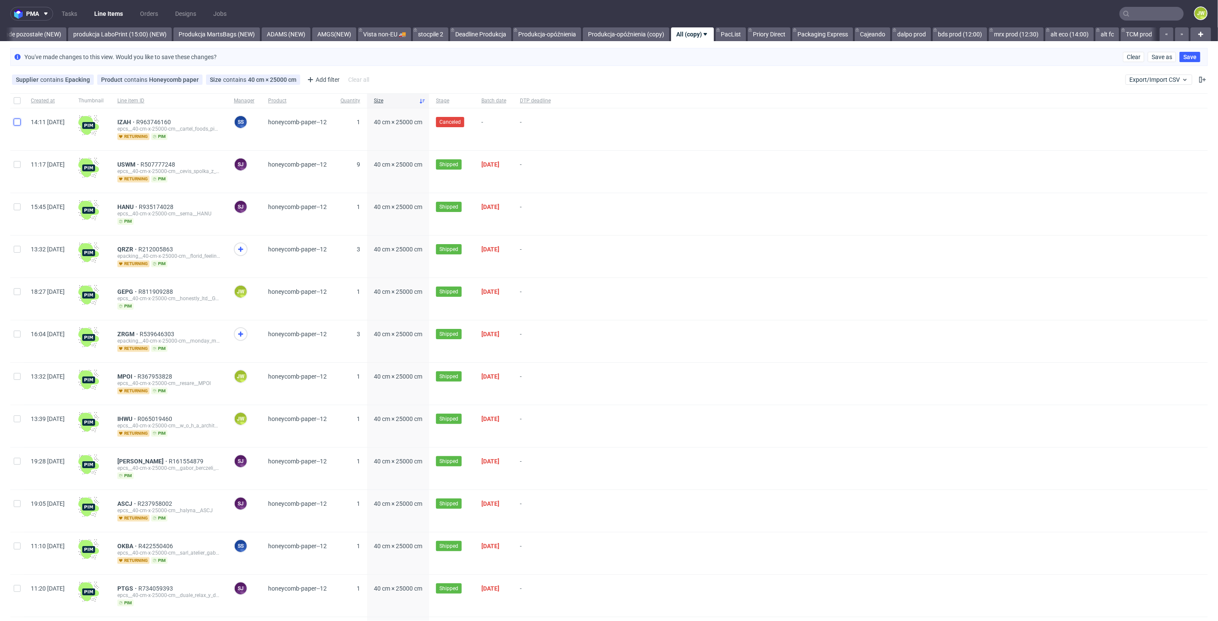
click at [17, 122] on input "checkbox" at bounding box center [17, 122] width 7 height 7
checkbox input "true"
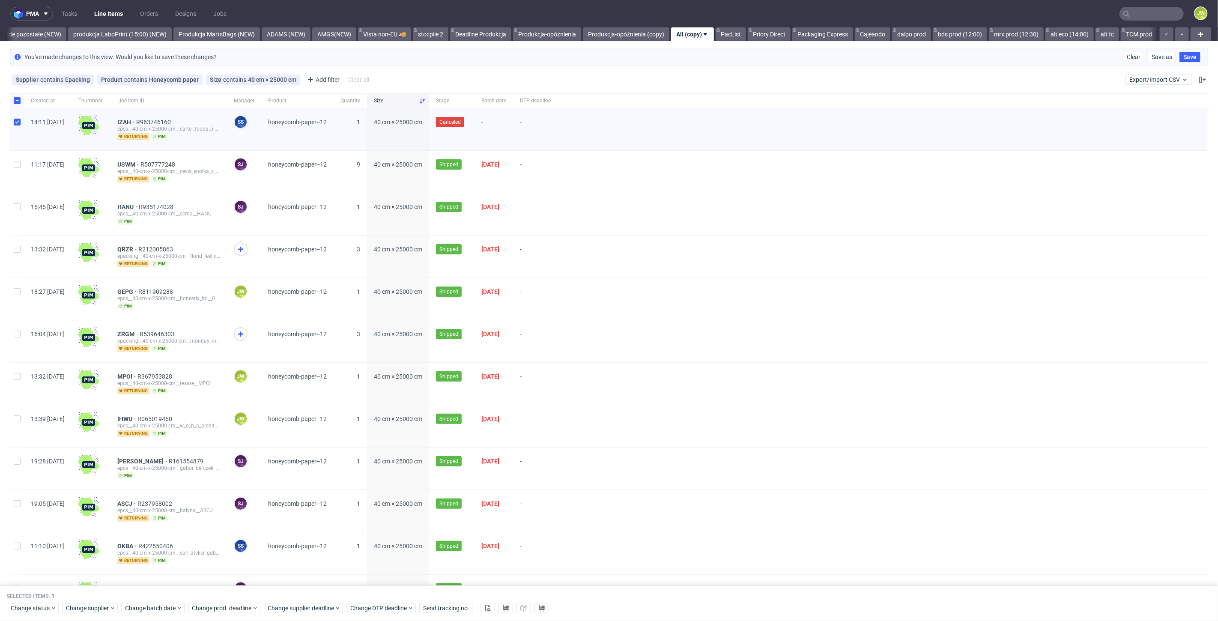
click at [13, 121] on div at bounding box center [17, 129] width 14 height 42
checkbox input "false"
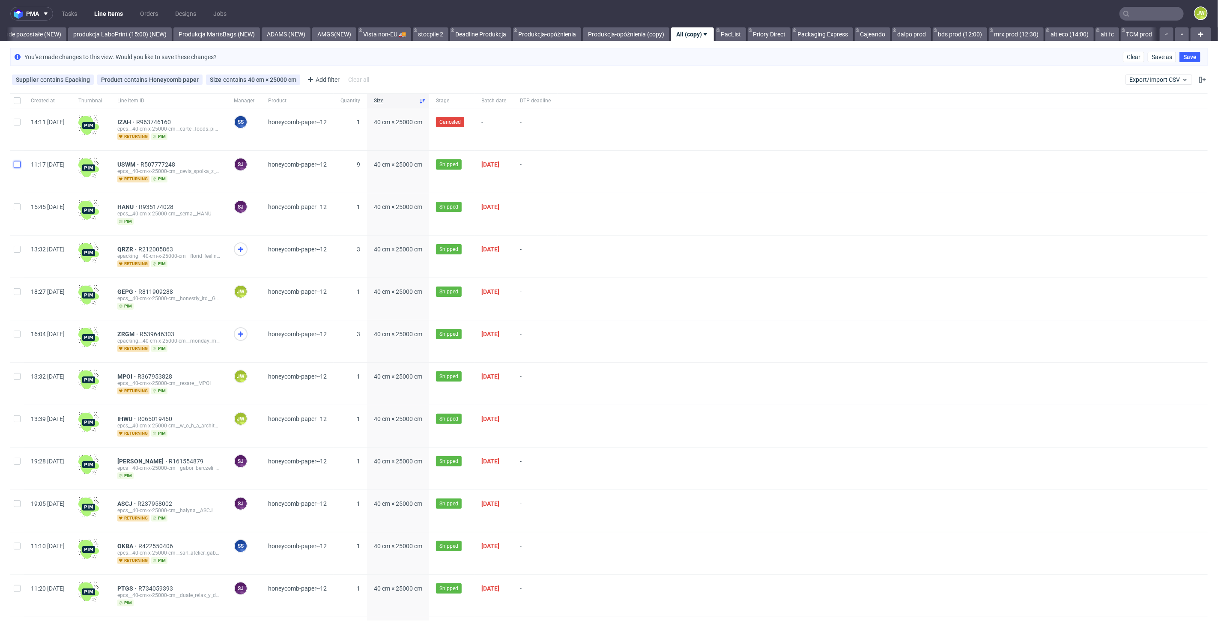
click at [16, 164] on input "checkbox" at bounding box center [17, 164] width 7 height 7
checkbox input "true"
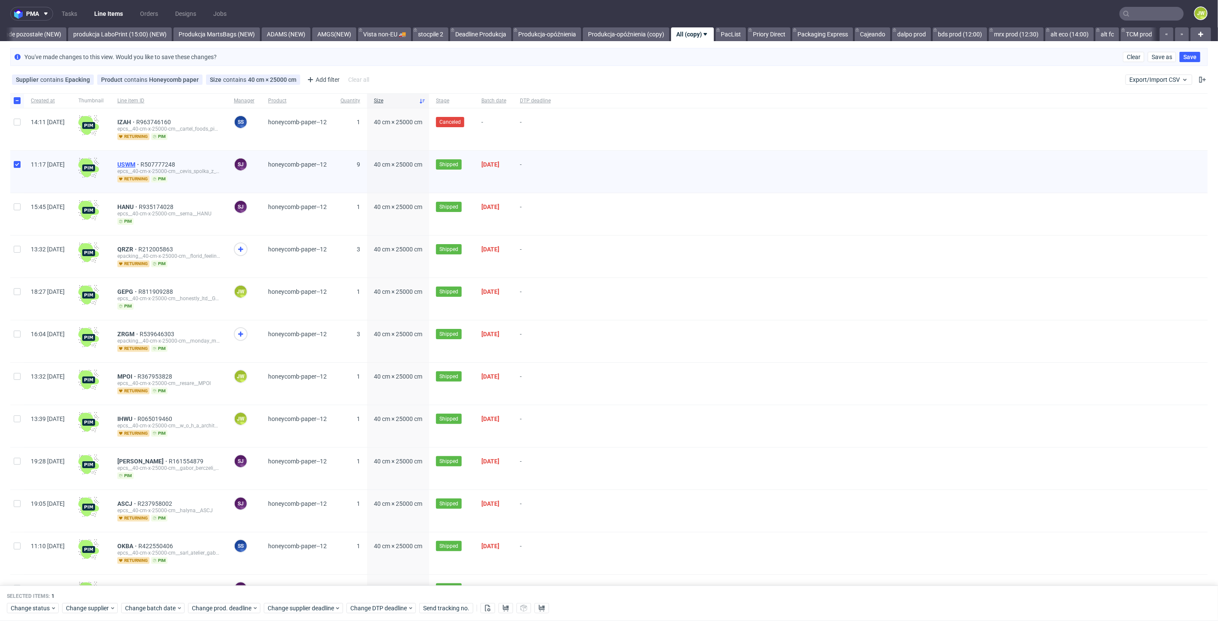
click at [141, 166] on span "USWM" at bounding box center [128, 164] width 23 height 7
click at [500, 609] on button at bounding box center [506, 609] width 15 height 10
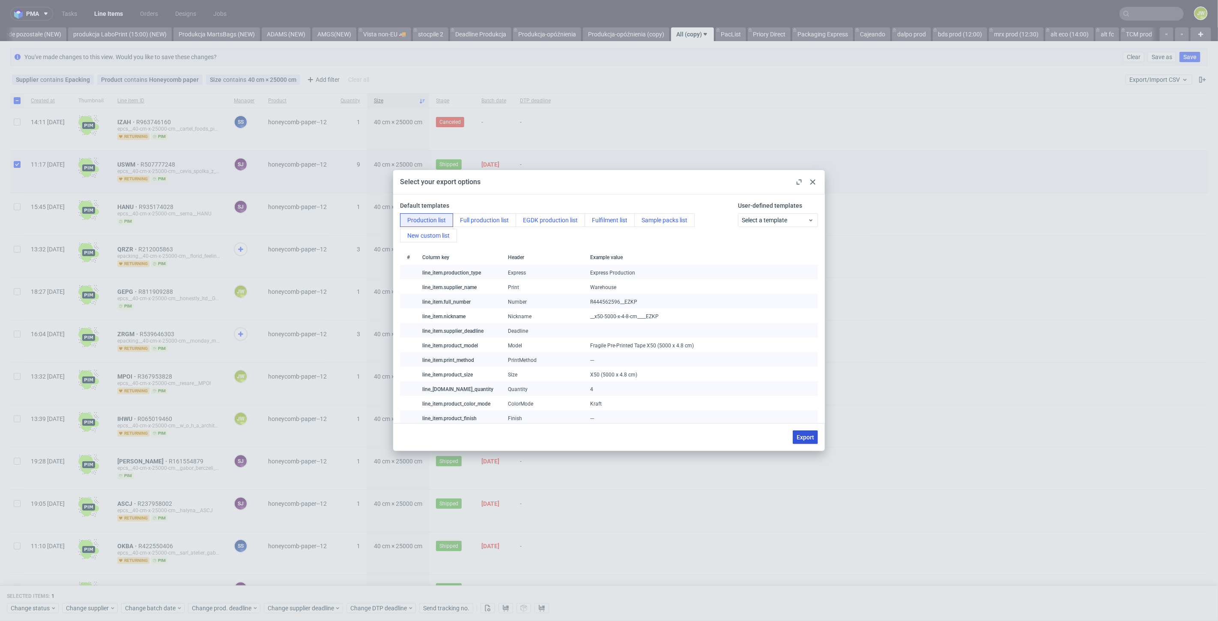
click at [806, 437] on span "Export" at bounding box center [806, 437] width 18 height 6
checkbox input "false"
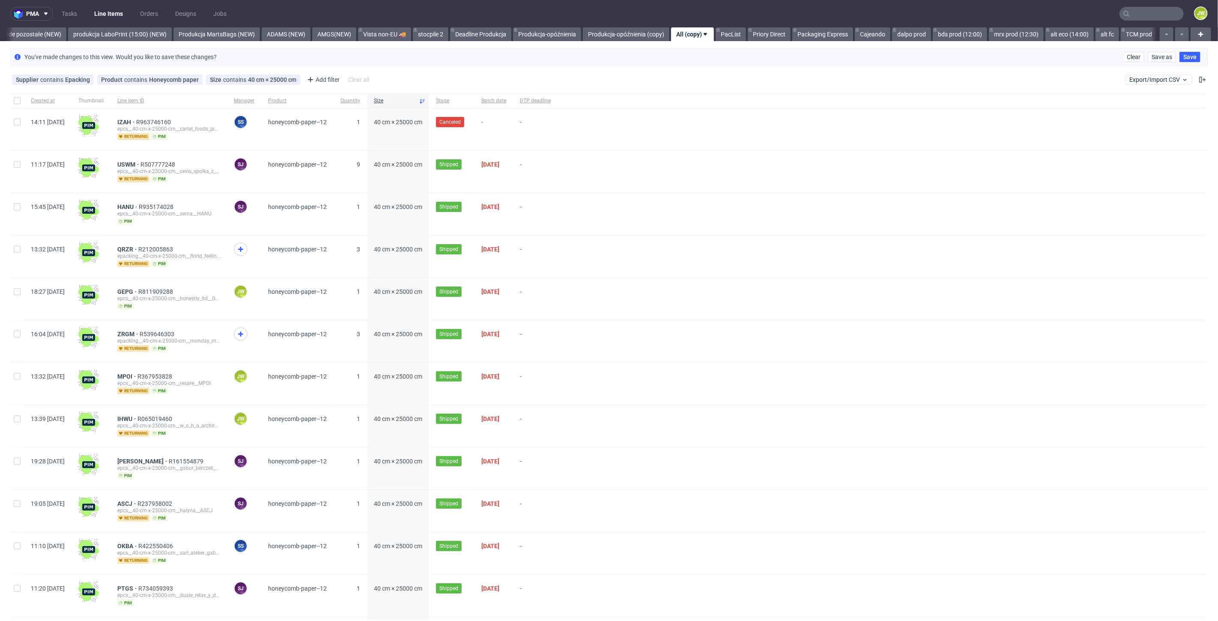
scroll to position [0, 2038]
drag, startPoint x: 290, startPoint y: 125, endPoint x: 324, endPoint y: 130, distance: 34.7
click at [324, 130] on div "honeycomb-paper--12" at bounding box center [297, 129] width 72 height 42
copy span "honeycomb"
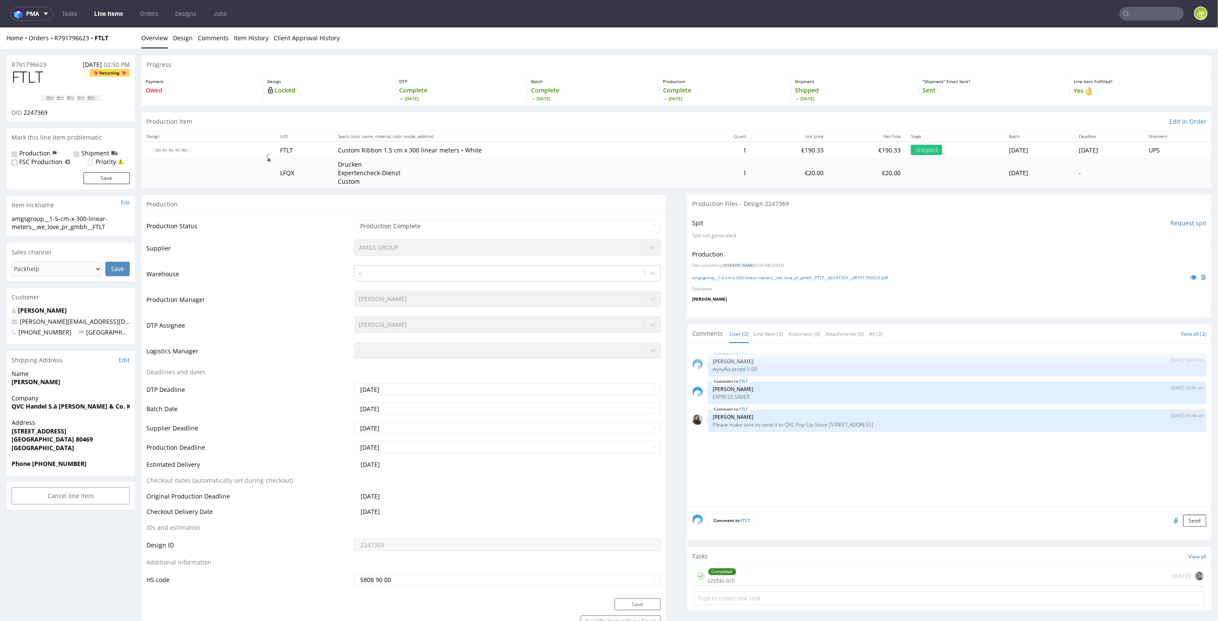
drag, startPoint x: 98, startPoint y: 16, endPoint x: 105, endPoint y: 19, distance: 7.3
click at [98, 16] on link "Line Items" at bounding box center [108, 14] width 39 height 14
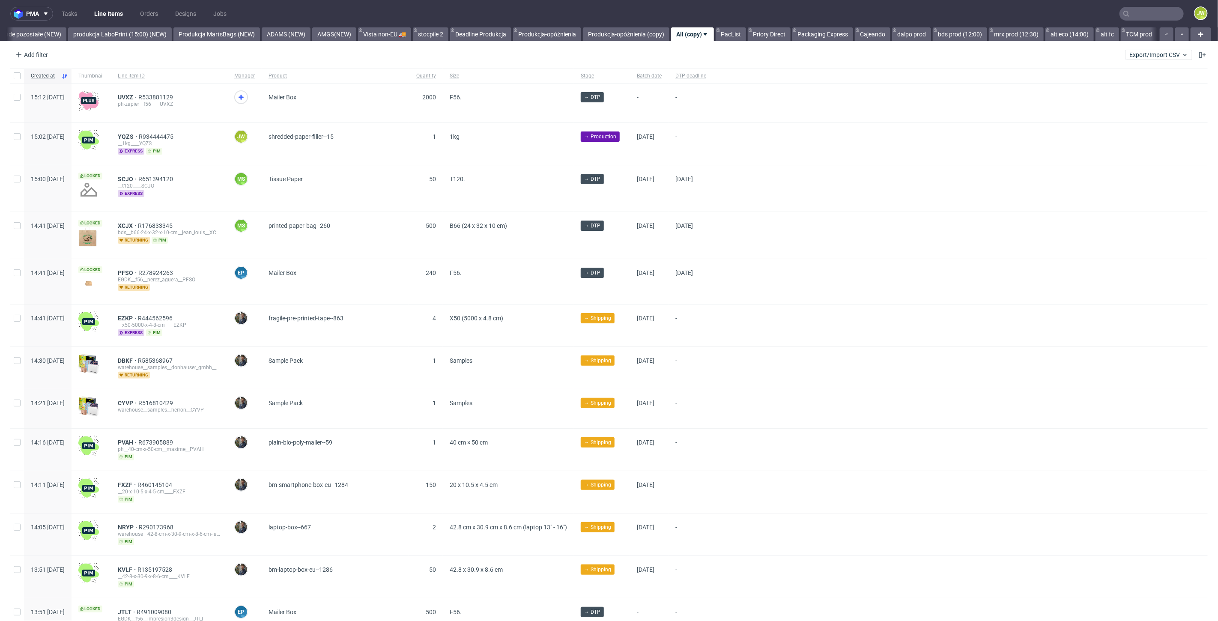
scroll to position [0, 2038]
click at [630, 37] on link "Produkcja-opóźnienia (copy)" at bounding box center [626, 34] width 87 height 14
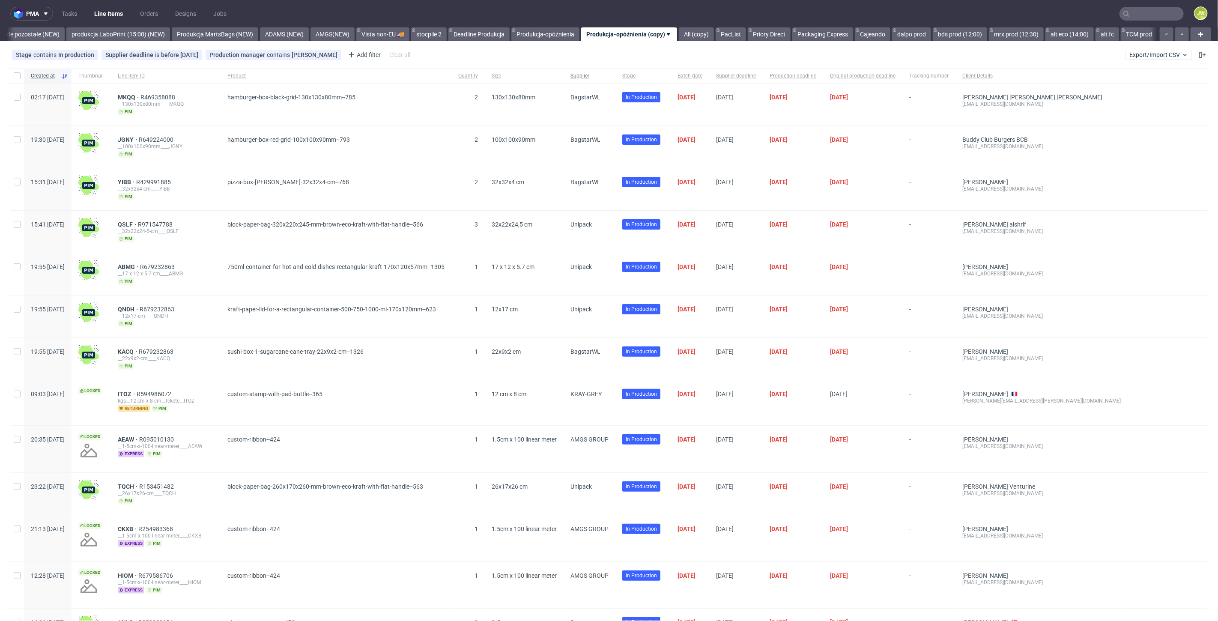
click at [609, 78] on span "Supplier" at bounding box center [590, 75] width 38 height 7
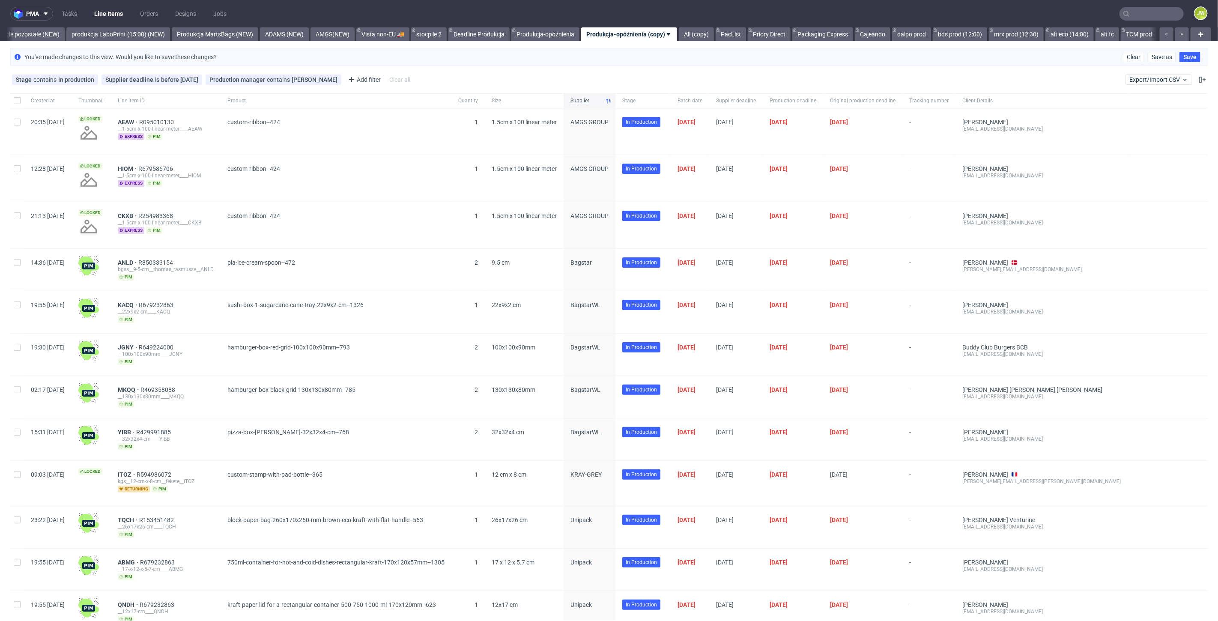
scroll to position [0, 2032]
drag, startPoint x: 213, startPoint y: 167, endPoint x: 139, endPoint y: 163, distance: 74.2
click at [139, 163] on div "HIOM R679586706 __1-5cm-x-100-linear-meter____HIOM express pim" at bounding box center [166, 178] width 110 height 46
copy div "HIOM R679586706"
click at [206, 166] on div "HIOM R679586706" at bounding box center [166, 168] width 96 height 7
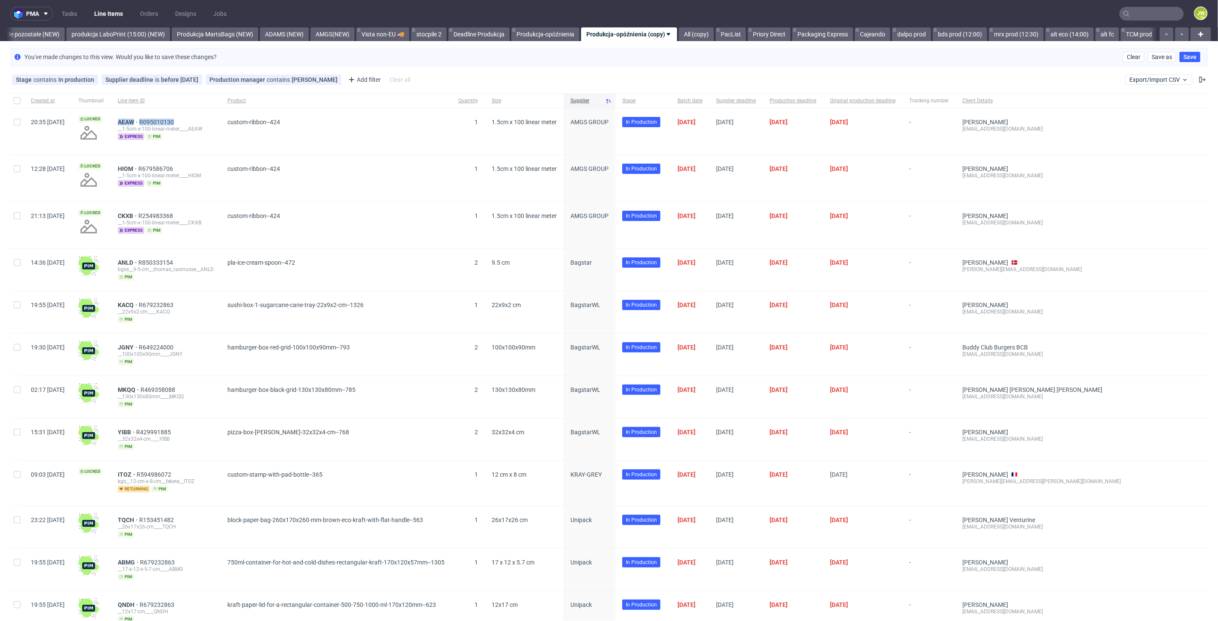
drag, startPoint x: 201, startPoint y: 120, endPoint x: 133, endPoint y: 120, distance: 67.7
click at [141, 123] on div "AEAW R095010130 __1-5cm-x-100-linear-meter____AEAW express pim" at bounding box center [166, 131] width 110 height 46
copy div "AEAW R095010130"
drag, startPoint x: 208, startPoint y: 165, endPoint x: 139, endPoint y: 166, distance: 69.0
click at [139, 166] on div "HIOM R679586706 __1-5cm-x-100-linear-meter____HIOM express pim" at bounding box center [166, 178] width 110 height 46
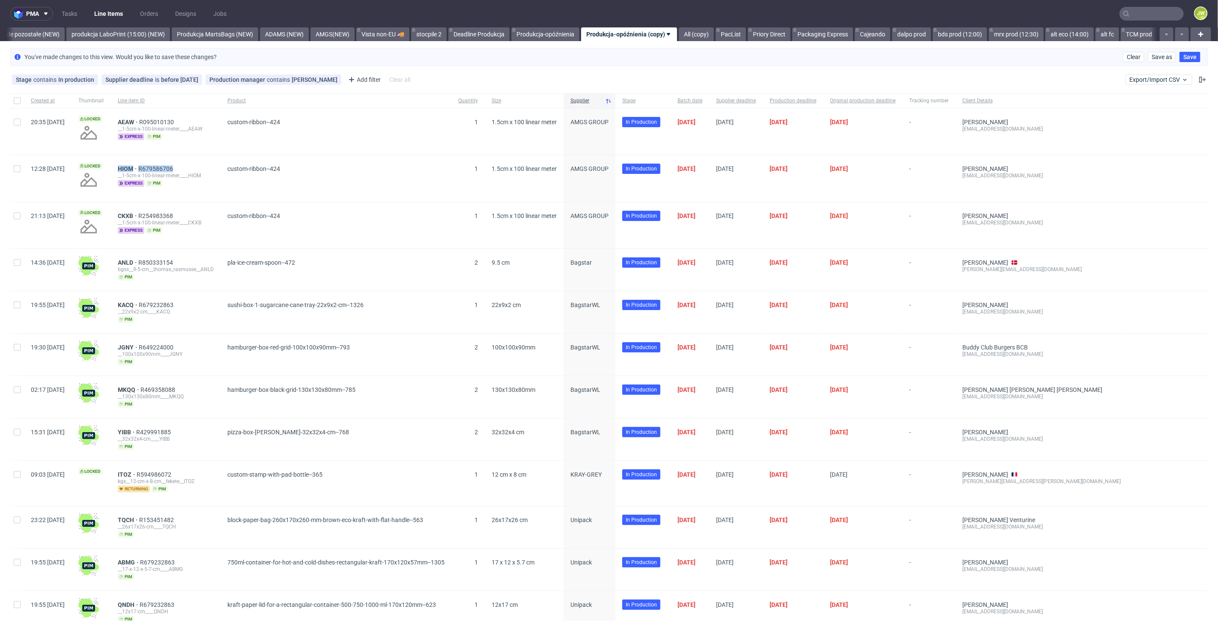
copy div "HIOM R679586706"
drag, startPoint x: 207, startPoint y: 211, endPoint x: 138, endPoint y: 207, distance: 69.1
click at [141, 211] on div "CKXB R254983368 __1-5cm-x-100-linear-meter____CKXB express pim" at bounding box center [166, 225] width 110 height 46
copy div "CKXB R254983368"
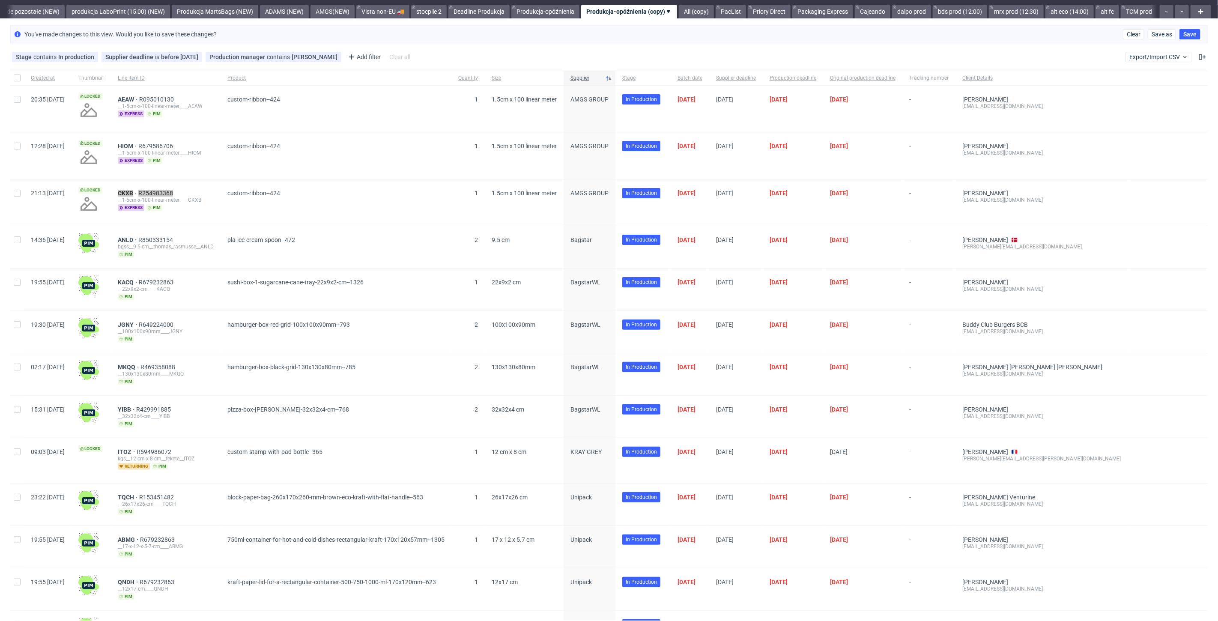
scroll to position [0, 0]
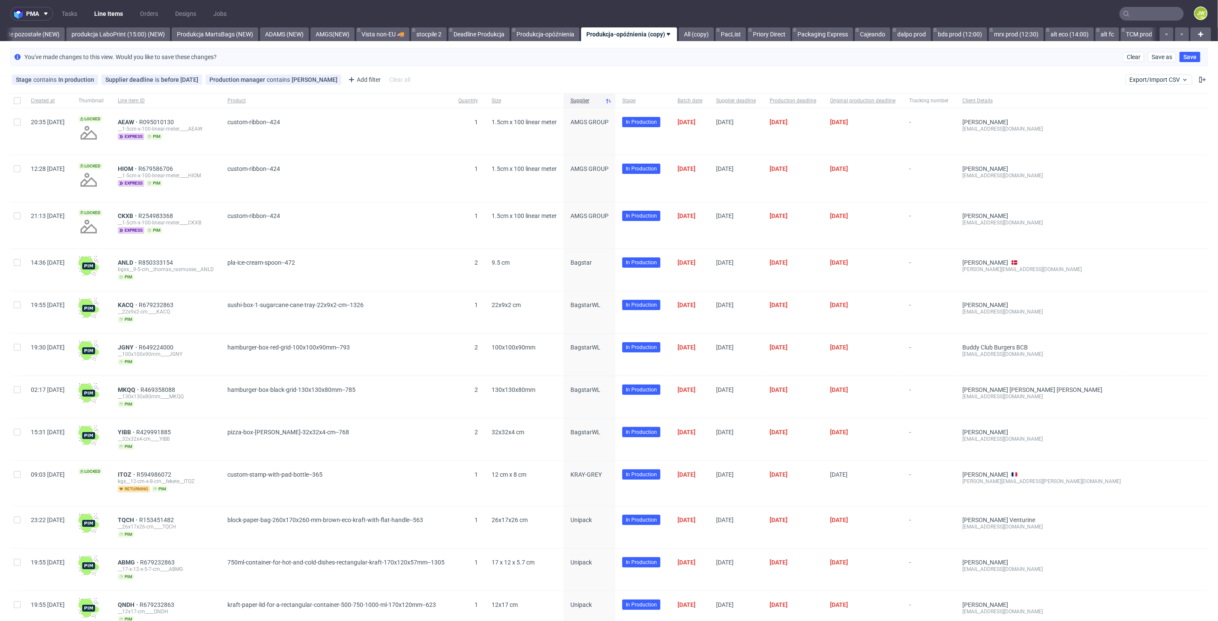
click at [1143, 9] on input "text" at bounding box center [1152, 14] width 64 height 14
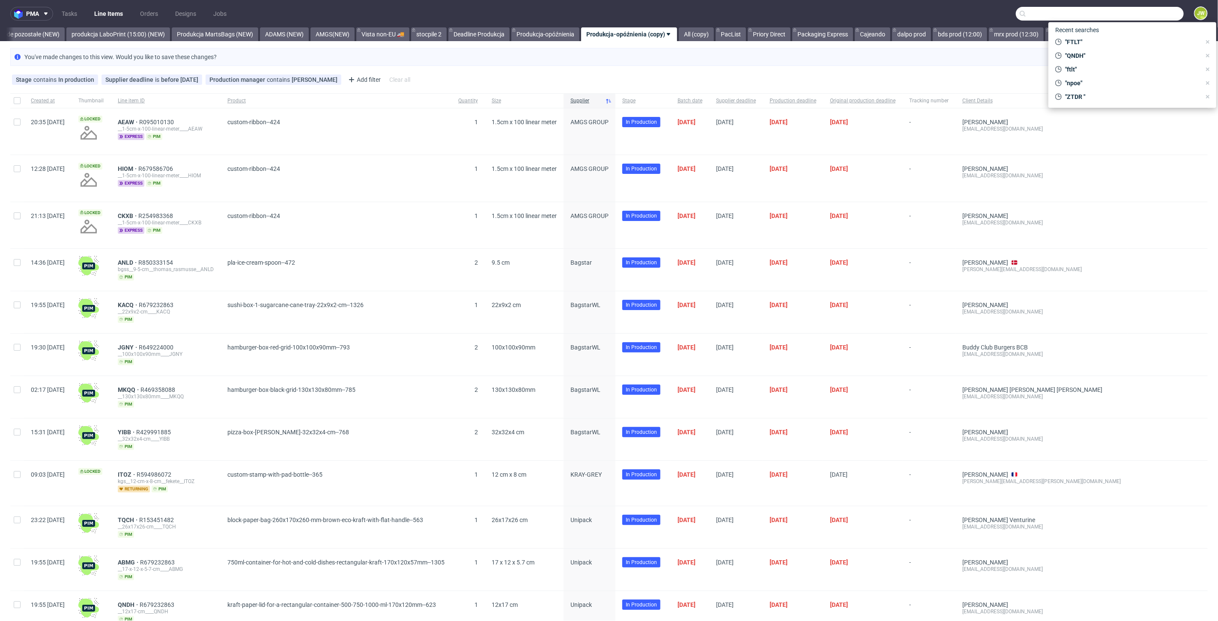
paste input "R095010130__ AEAW"
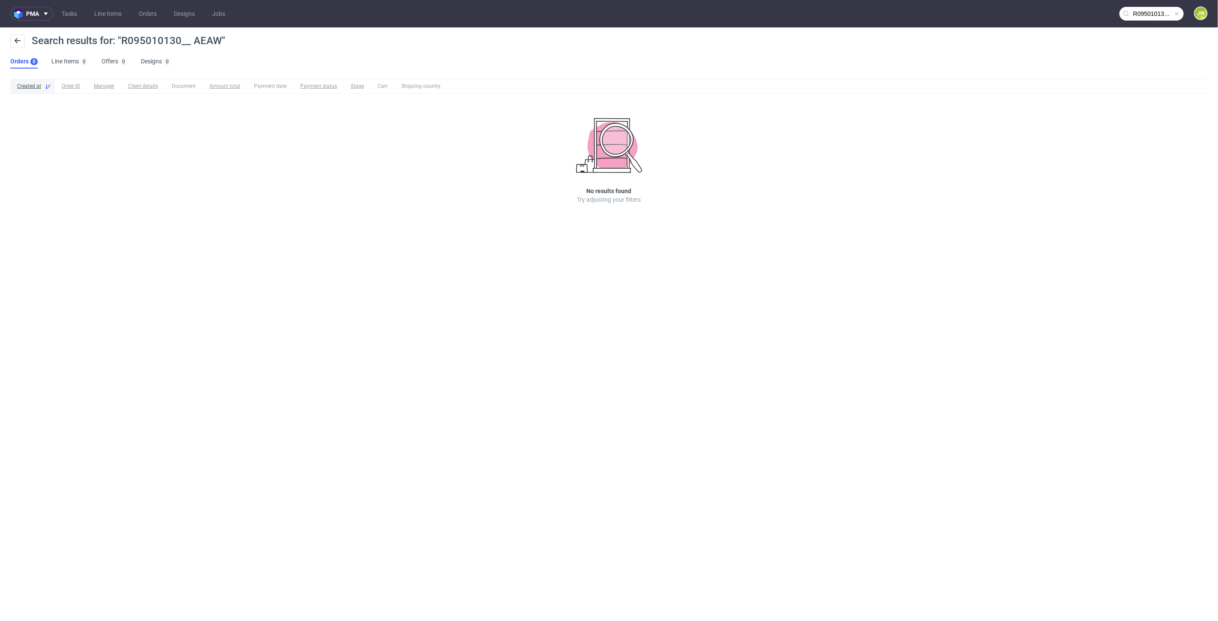
click at [1151, 12] on input "R095010130__ AEAW" at bounding box center [1152, 14] width 64 height 14
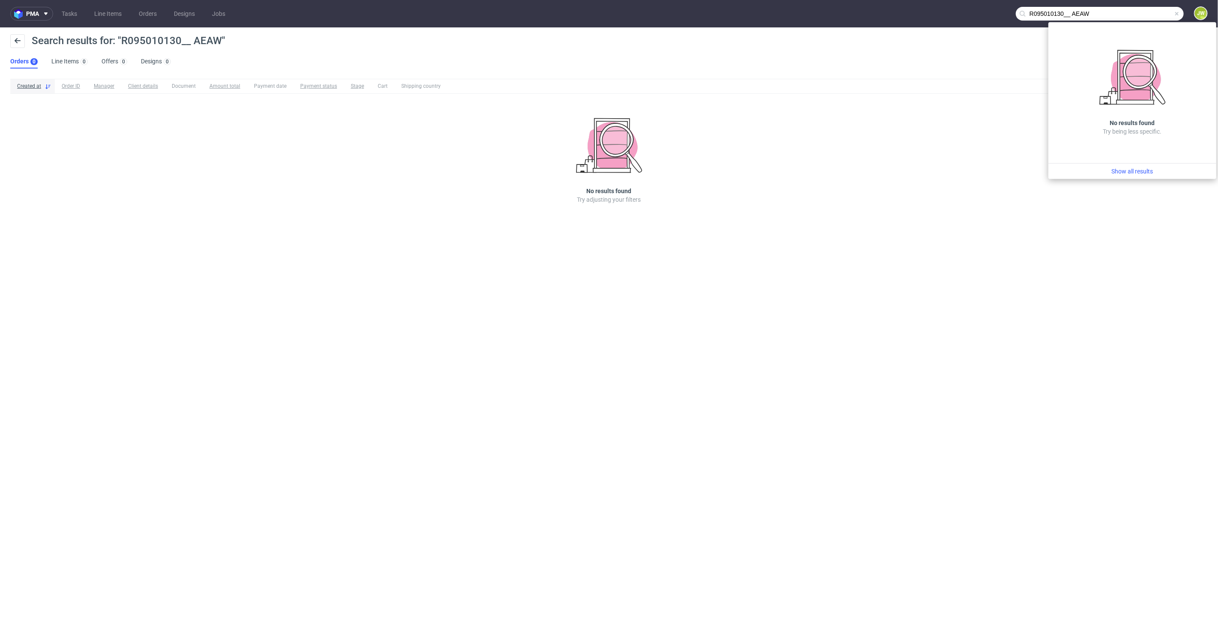
drag, startPoint x: 1072, startPoint y: 14, endPoint x: 919, endPoint y: 16, distance: 153.0
click at [922, 15] on nav "pma Tasks Line Items Orders Designs Jobs R095010130__ AEAW JW" at bounding box center [609, 13] width 1218 height 27
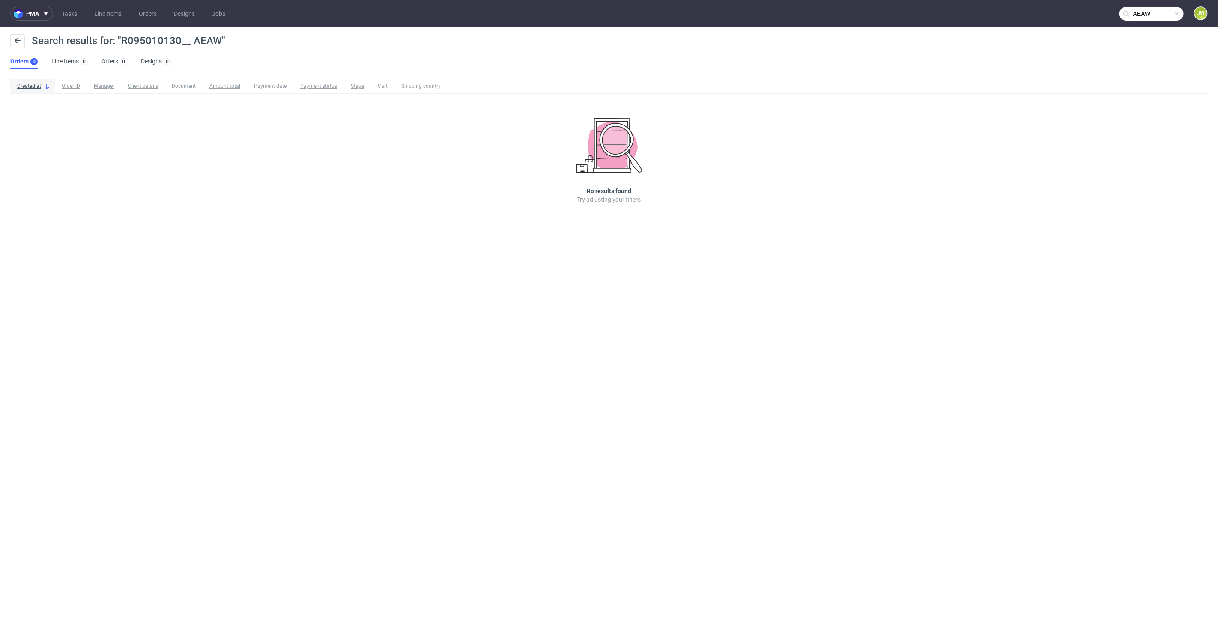
type input "AEAW"
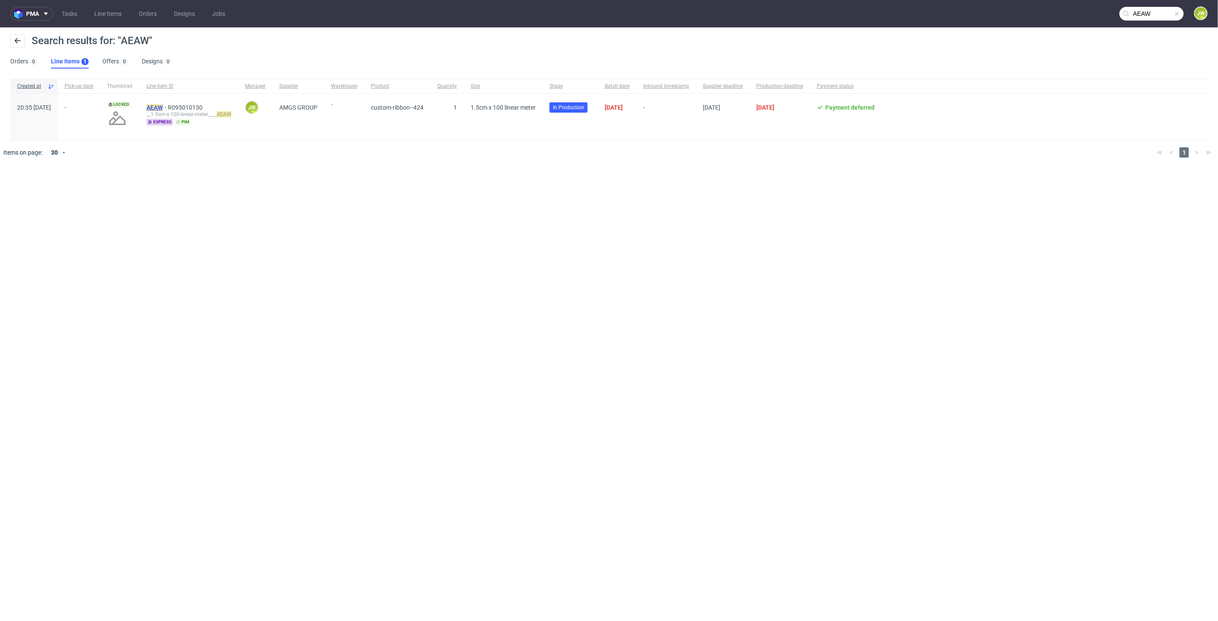
click at [163, 108] on mark "AEAW" at bounding box center [155, 107] width 16 height 7
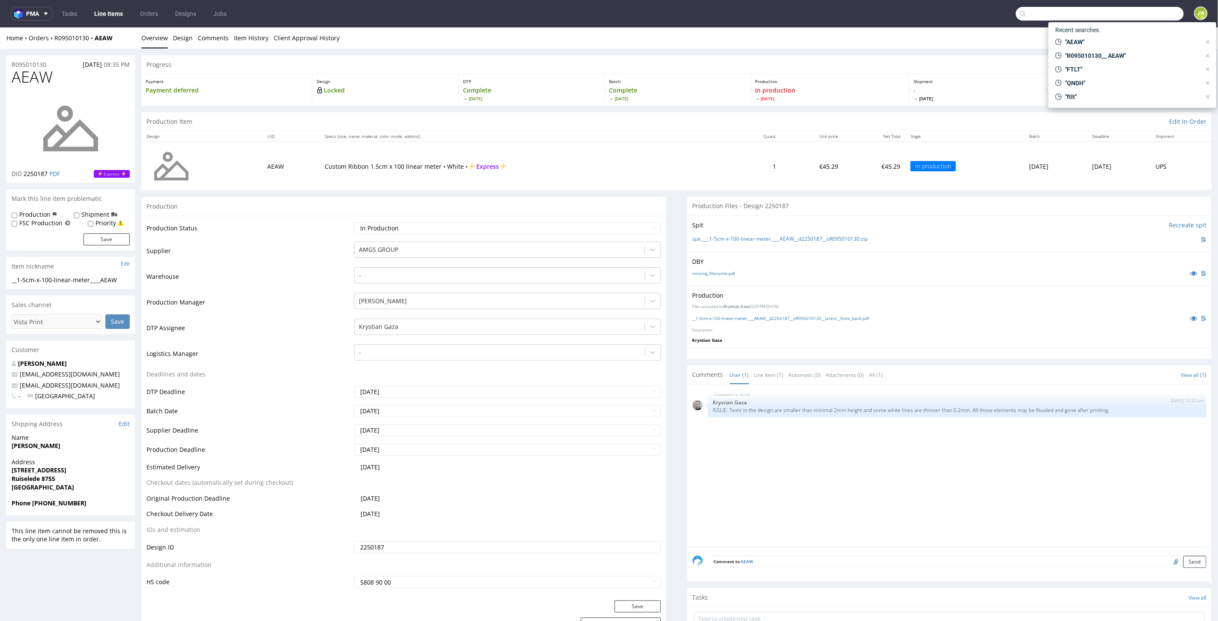
click at [1154, 12] on input "text" at bounding box center [1100, 14] width 168 height 14
paste input "R679586706__ HIOM"
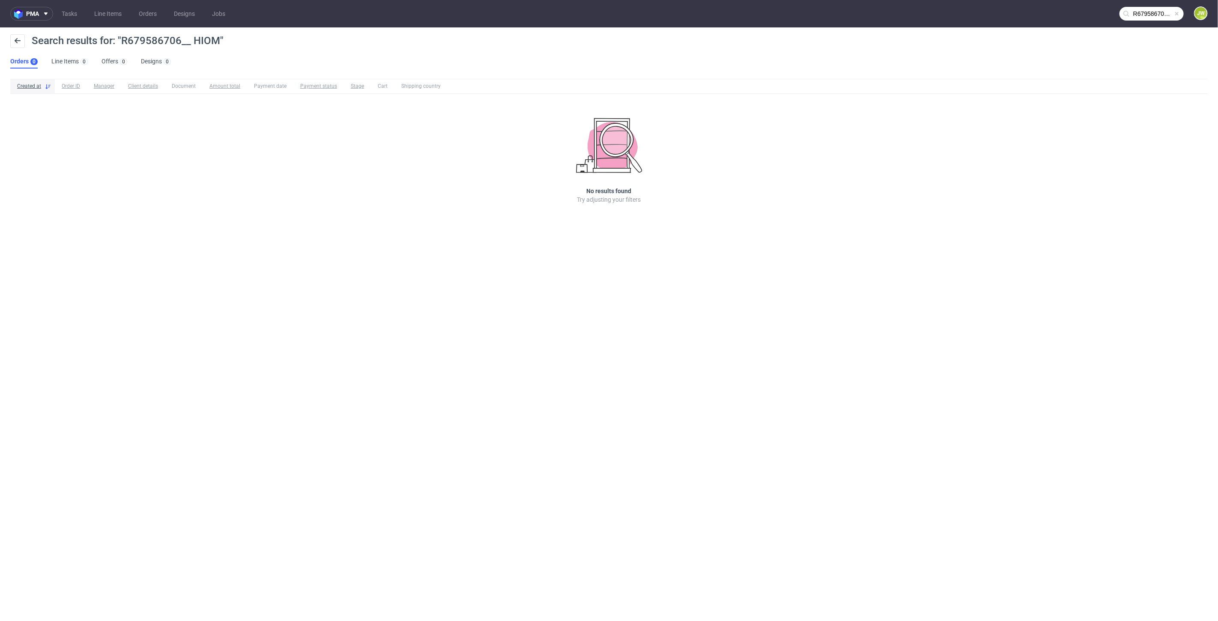
click at [1142, 22] on nav "pma Tasks Line Items Orders Designs Jobs R679586706__ HIOM JW" at bounding box center [609, 13] width 1218 height 27
click at [1139, 16] on input "R679586706__ HIOM" at bounding box center [1152, 14] width 64 height 14
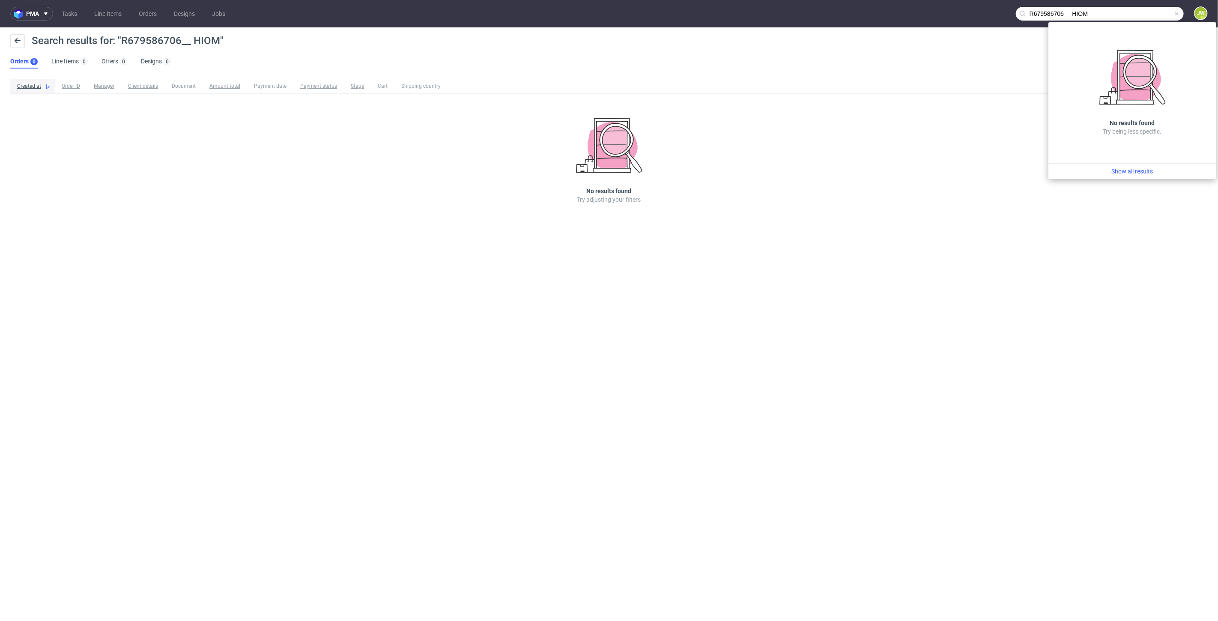
drag, startPoint x: 1075, startPoint y: 16, endPoint x: 800, endPoint y: 14, distance: 274.2
click at [802, 14] on nav "pma Tasks Line Items Orders Designs Jobs R679586706__ HIOM JW" at bounding box center [609, 13] width 1218 height 27
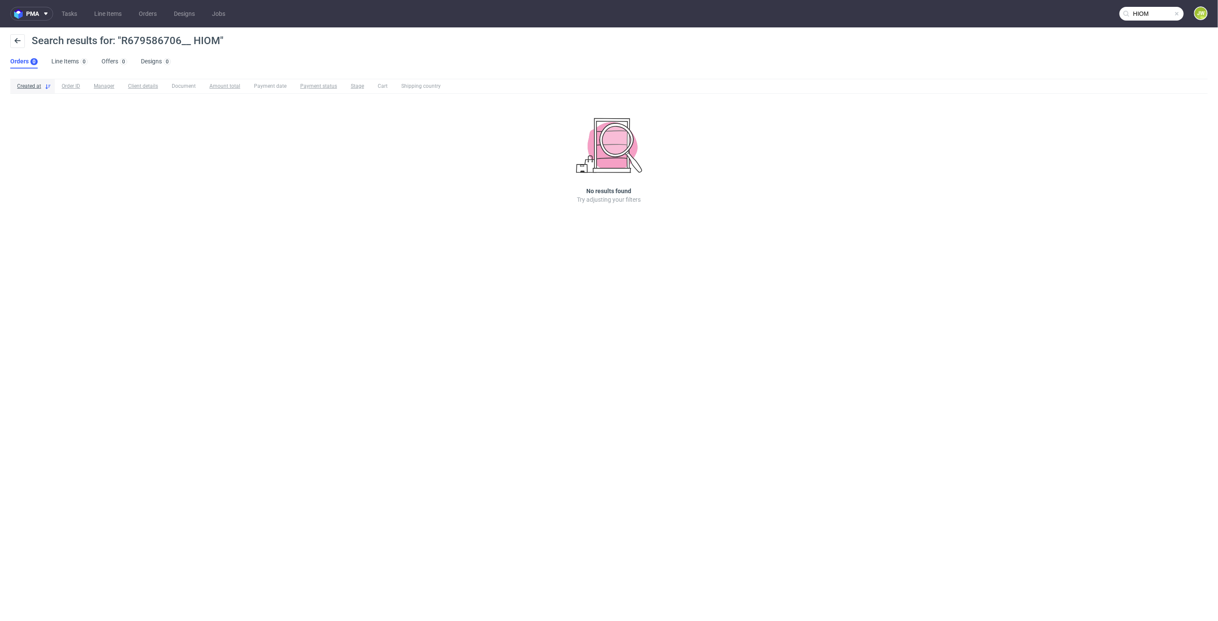
type input "HIOM"
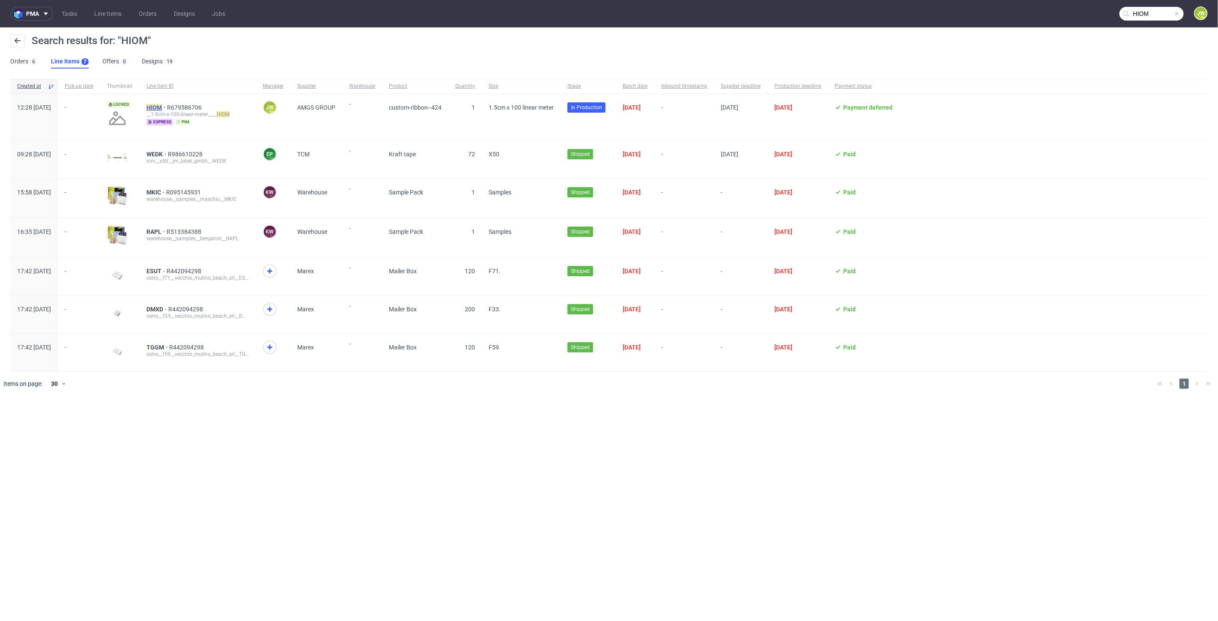
click at [162, 107] on mark "HIOM" at bounding box center [154, 107] width 15 height 7
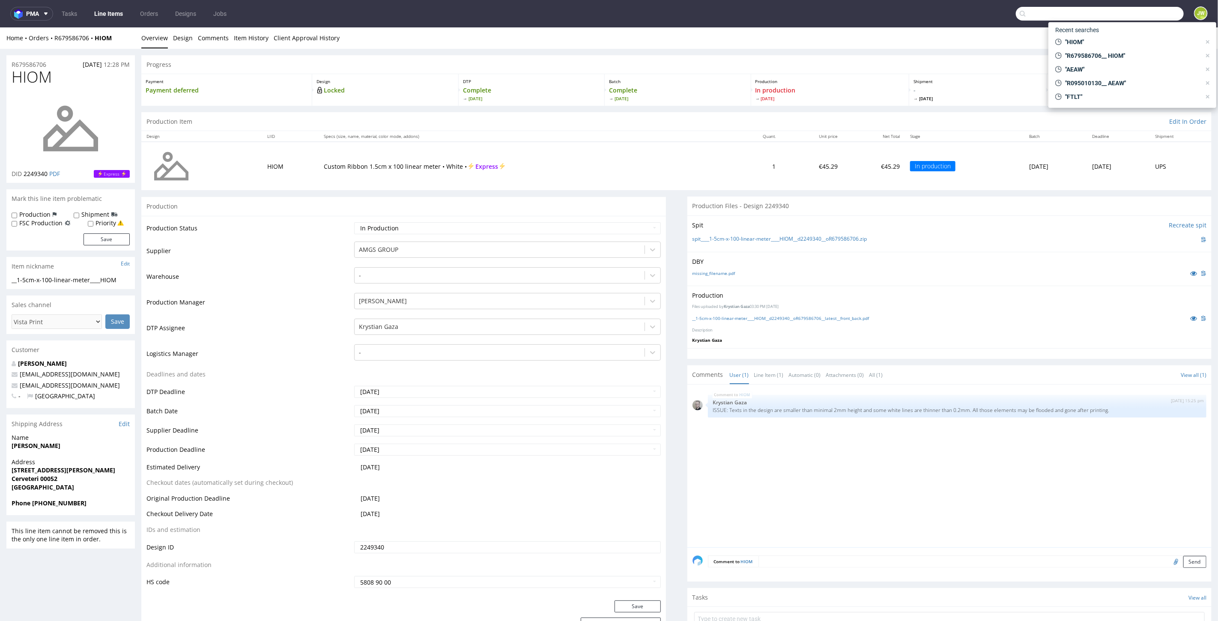
click at [1137, 9] on input "text" at bounding box center [1100, 14] width 168 height 14
paste input "R254983368__ CKXB"
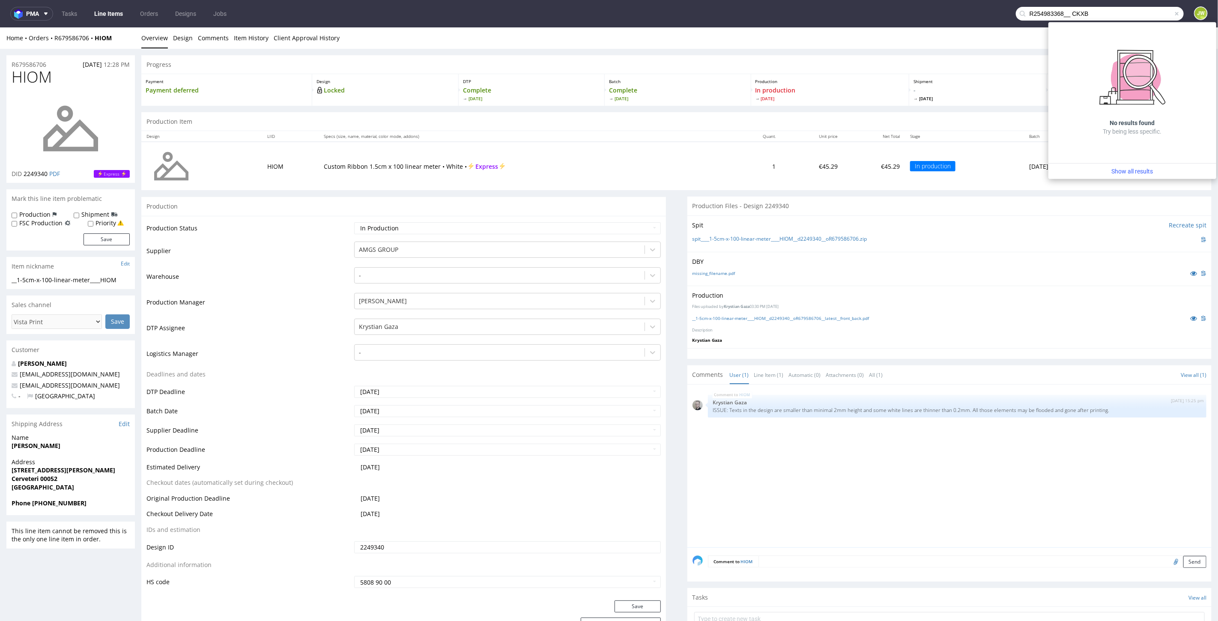
drag, startPoint x: 1061, startPoint y: 16, endPoint x: 846, endPoint y: 10, distance: 215.6
click at [848, 12] on nav "pma Tasks Line Items Orders Designs Jobs R254983368__ CKXB JW" at bounding box center [609, 13] width 1218 height 27
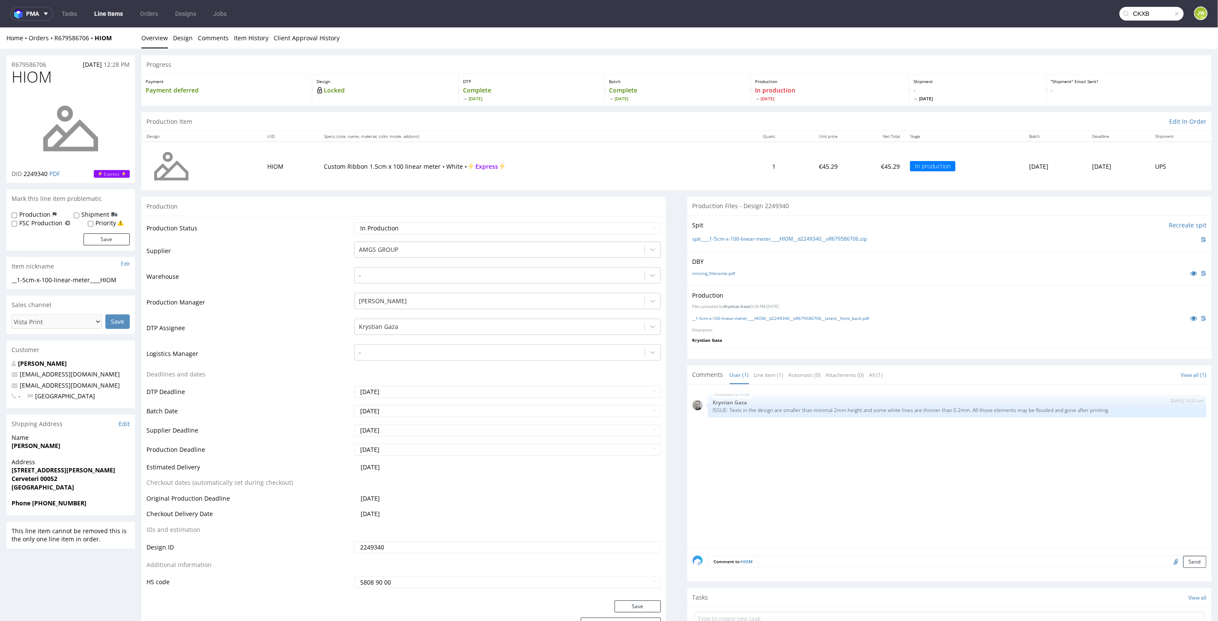
type input "CKXB"
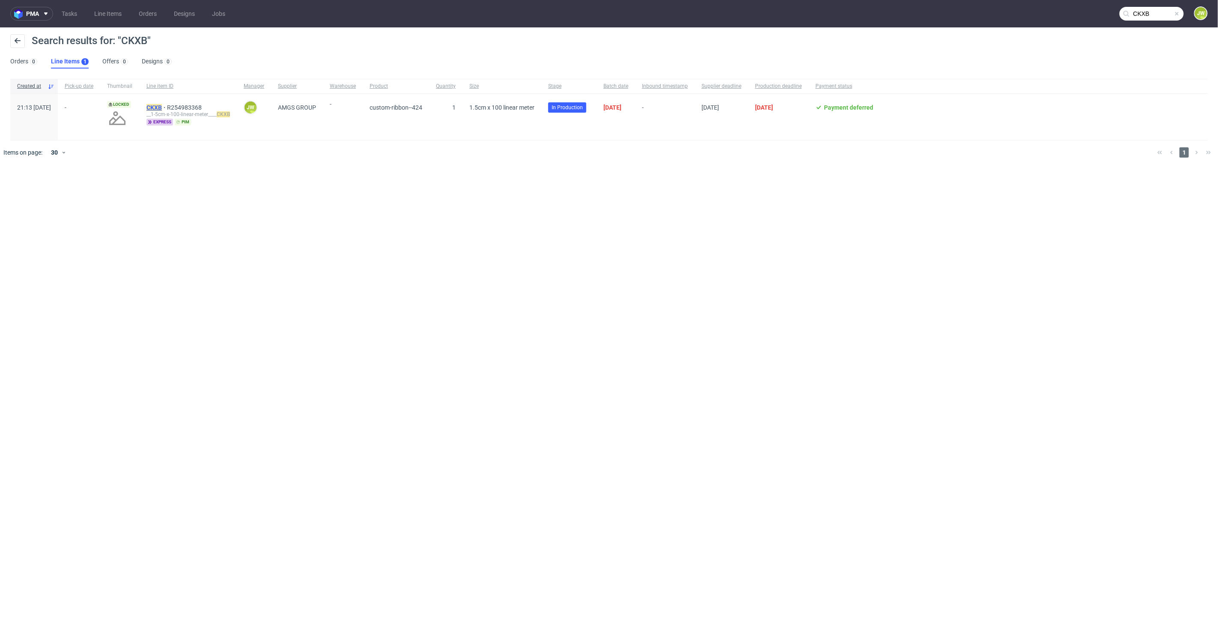
click at [162, 105] on mark "CKXB" at bounding box center [154, 107] width 15 height 7
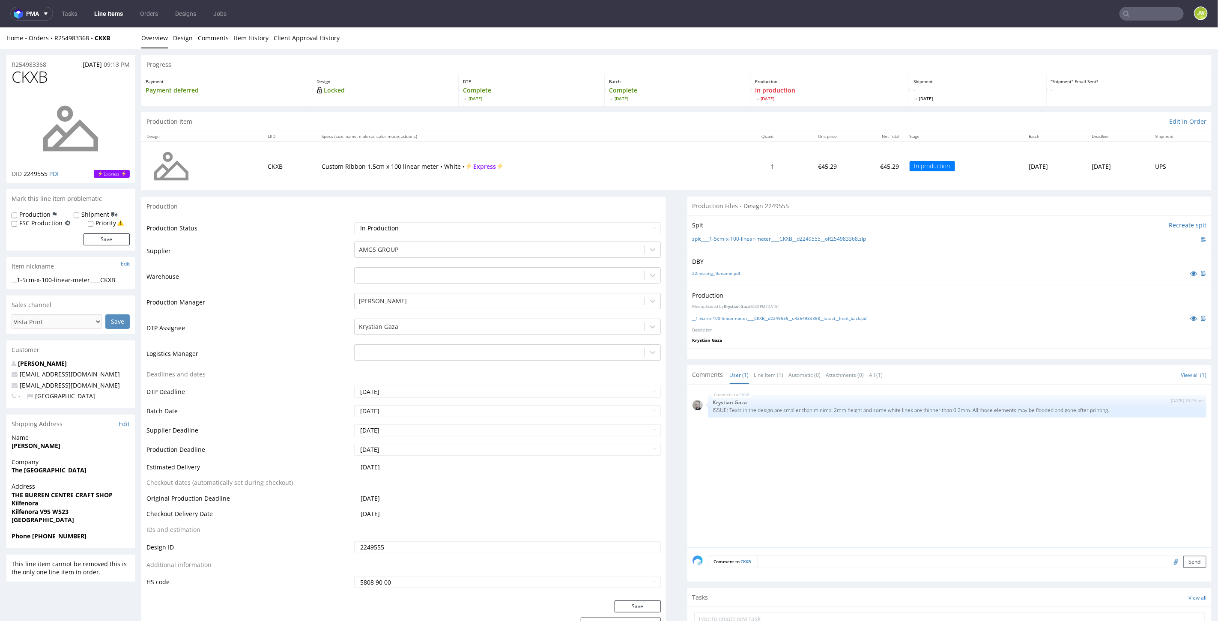
type input "CKXB"
type input "HIOM"
